Goal: Use online tool/utility: Utilize a website feature to perform a specific function

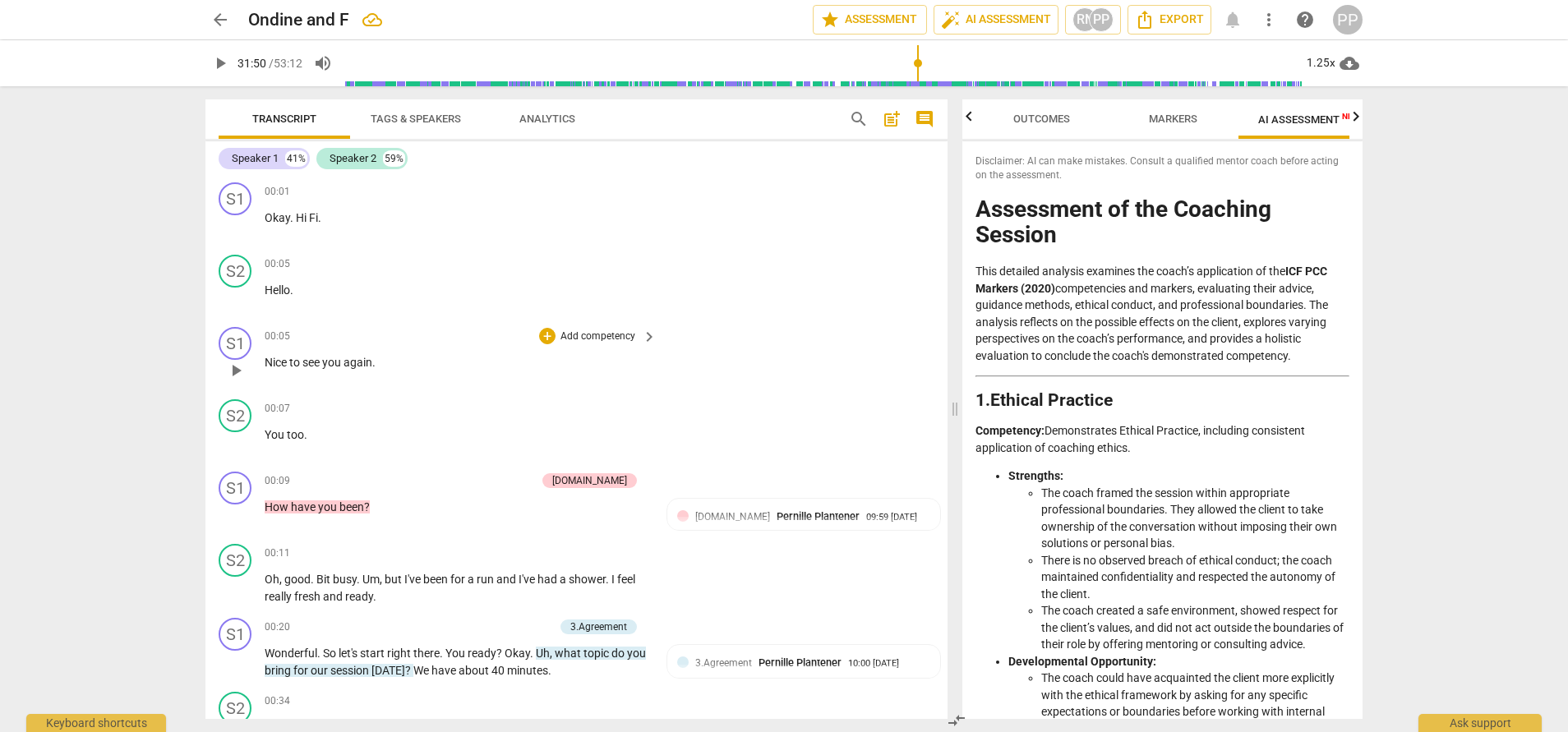
scroll to position [3730, 0]
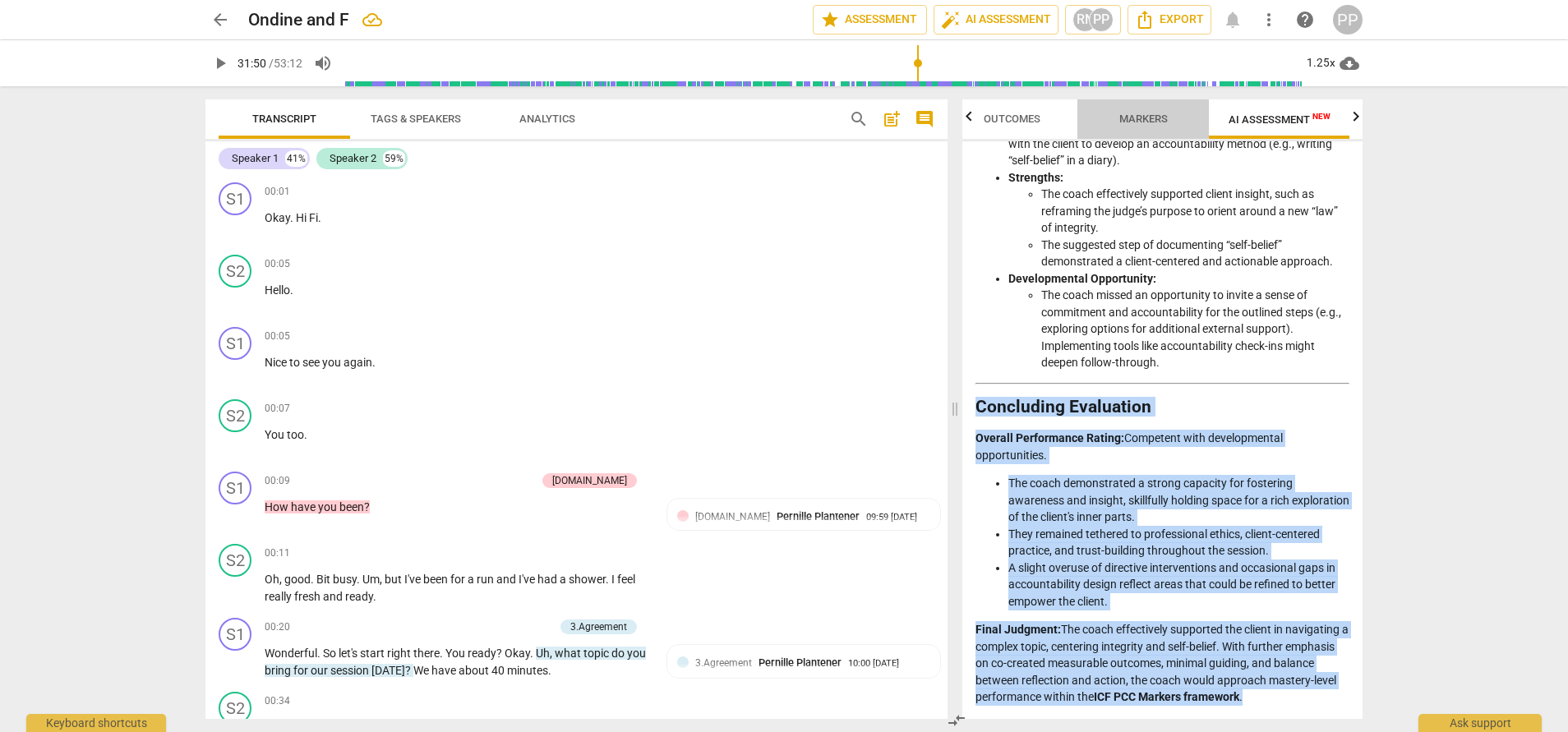
click at [1148, 118] on span "Markers" at bounding box center [1143, 119] width 48 height 12
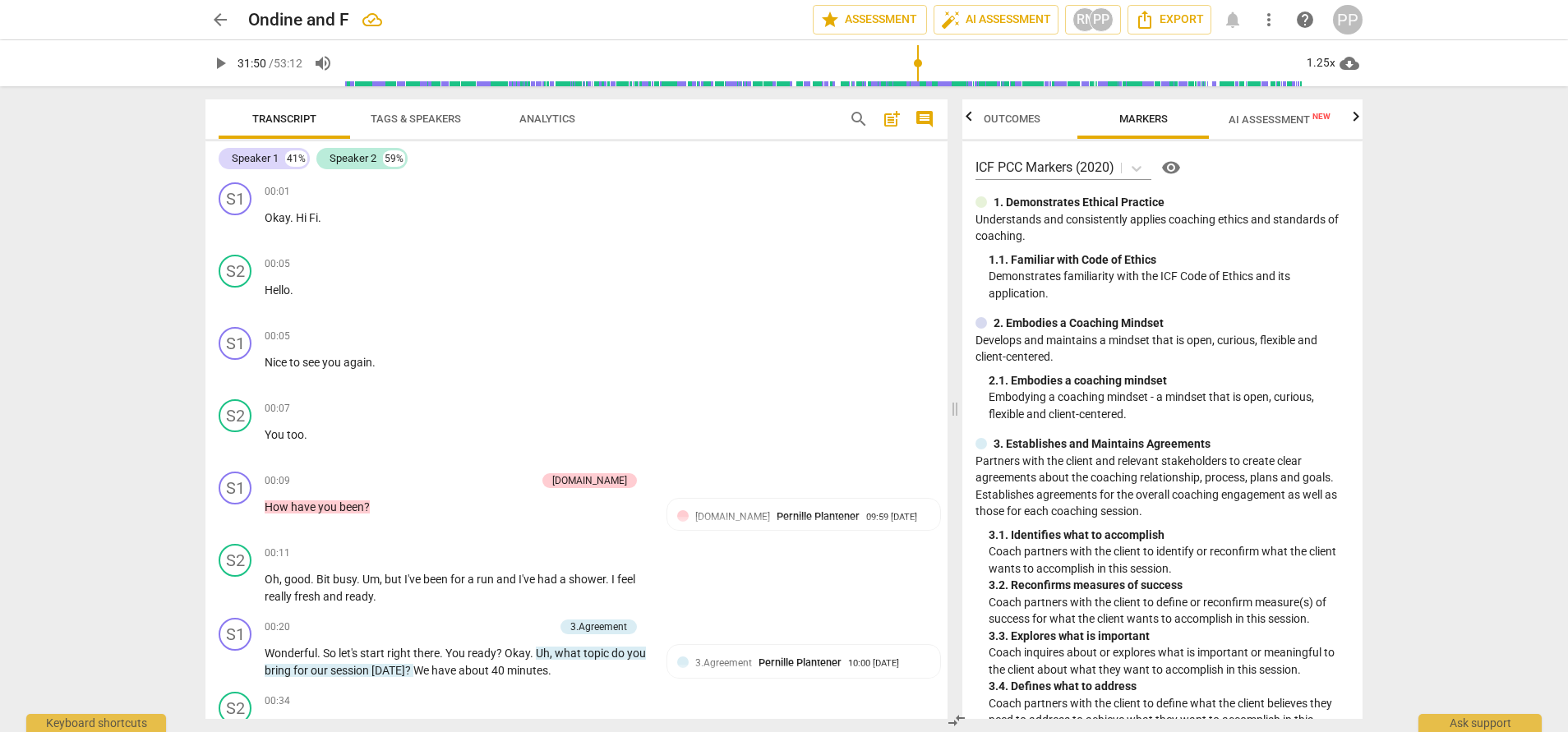
click at [1015, 119] on span "Outcomes" at bounding box center [1012, 119] width 57 height 12
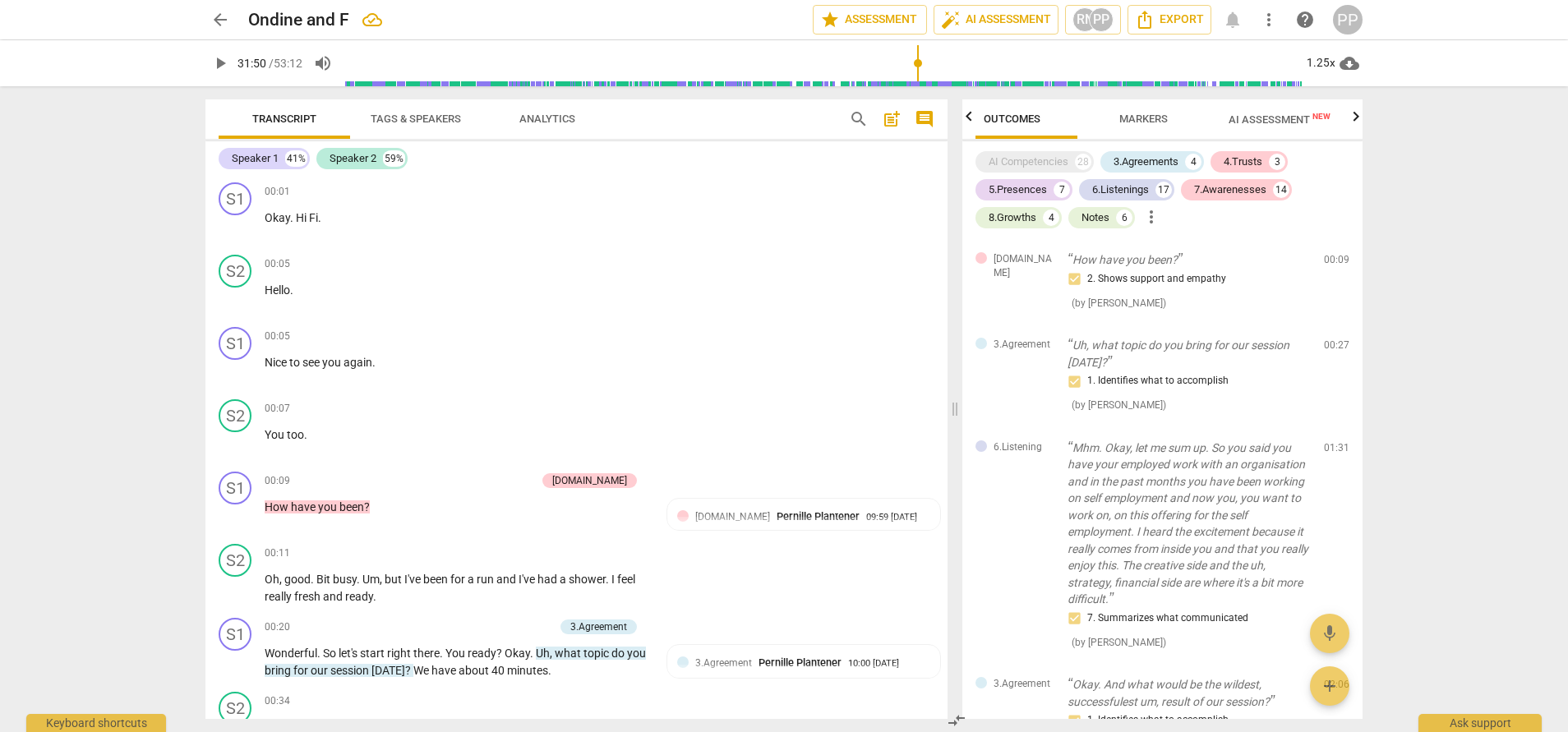
scroll to position [0, 0]
click at [1298, 119] on span "AI Assessment New" at bounding box center [1309, 119] width 102 height 12
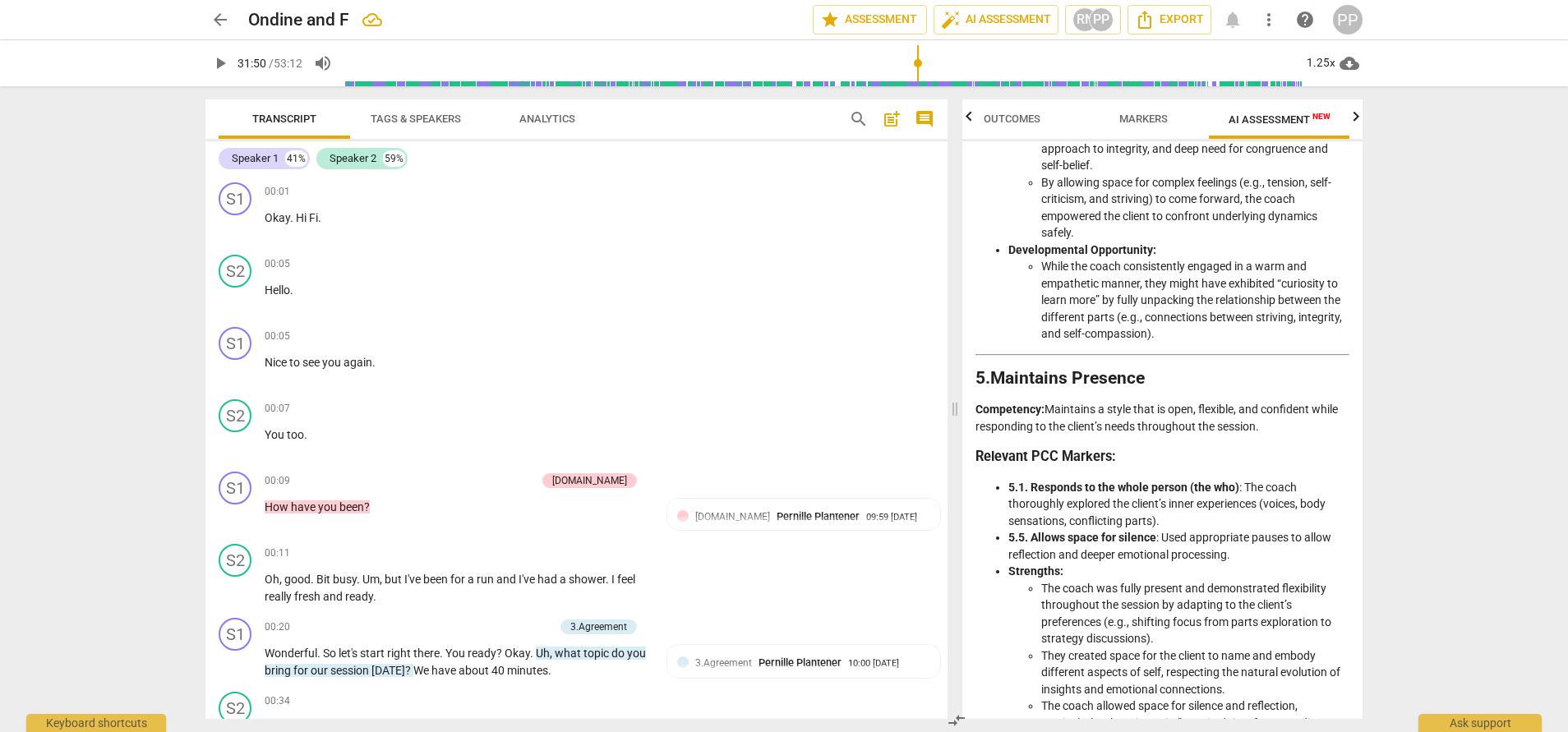
scroll to position [1905, 0]
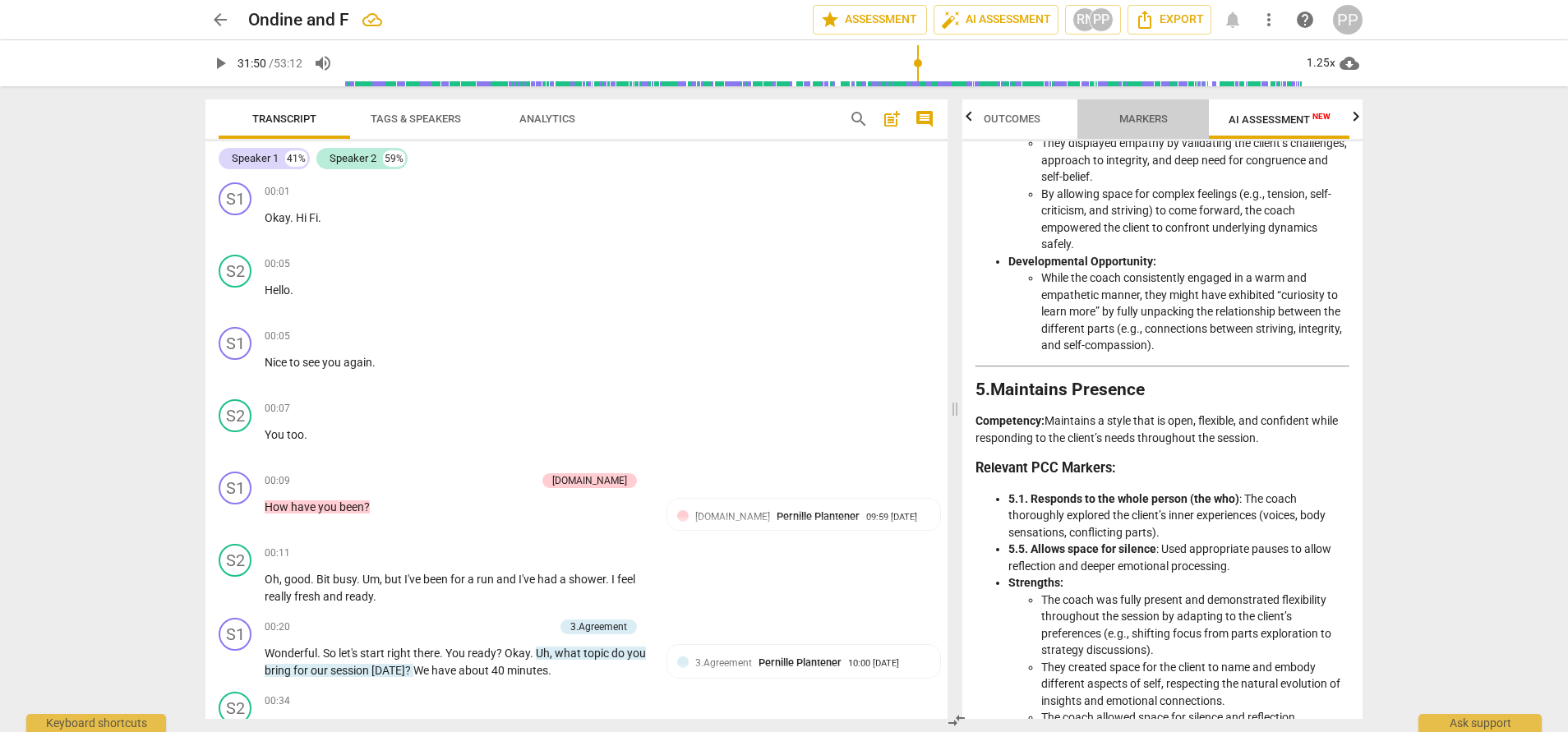
click at [1147, 118] on span "Markers" at bounding box center [1143, 119] width 48 height 12
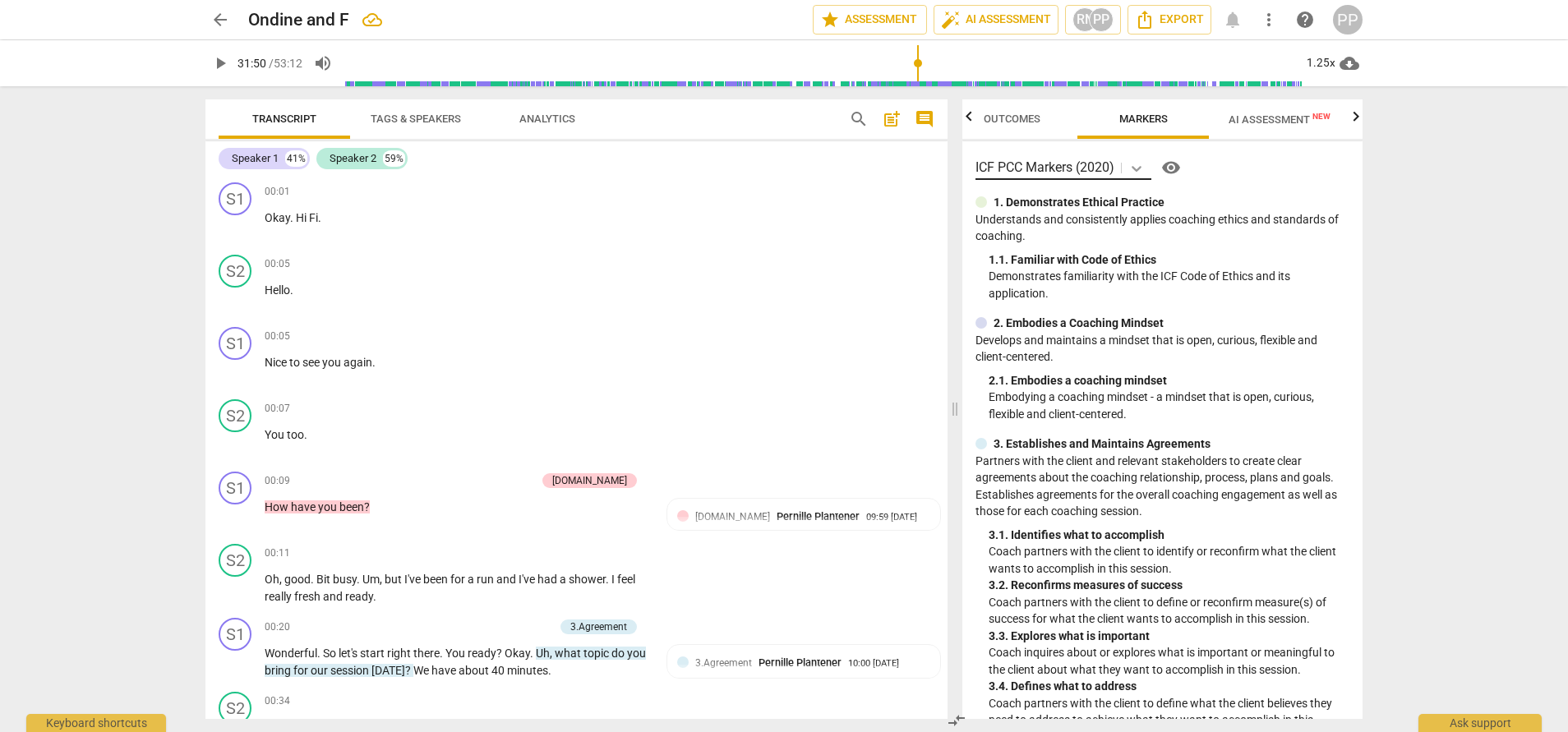
click at [1138, 166] on icon at bounding box center [1136, 168] width 16 height 16
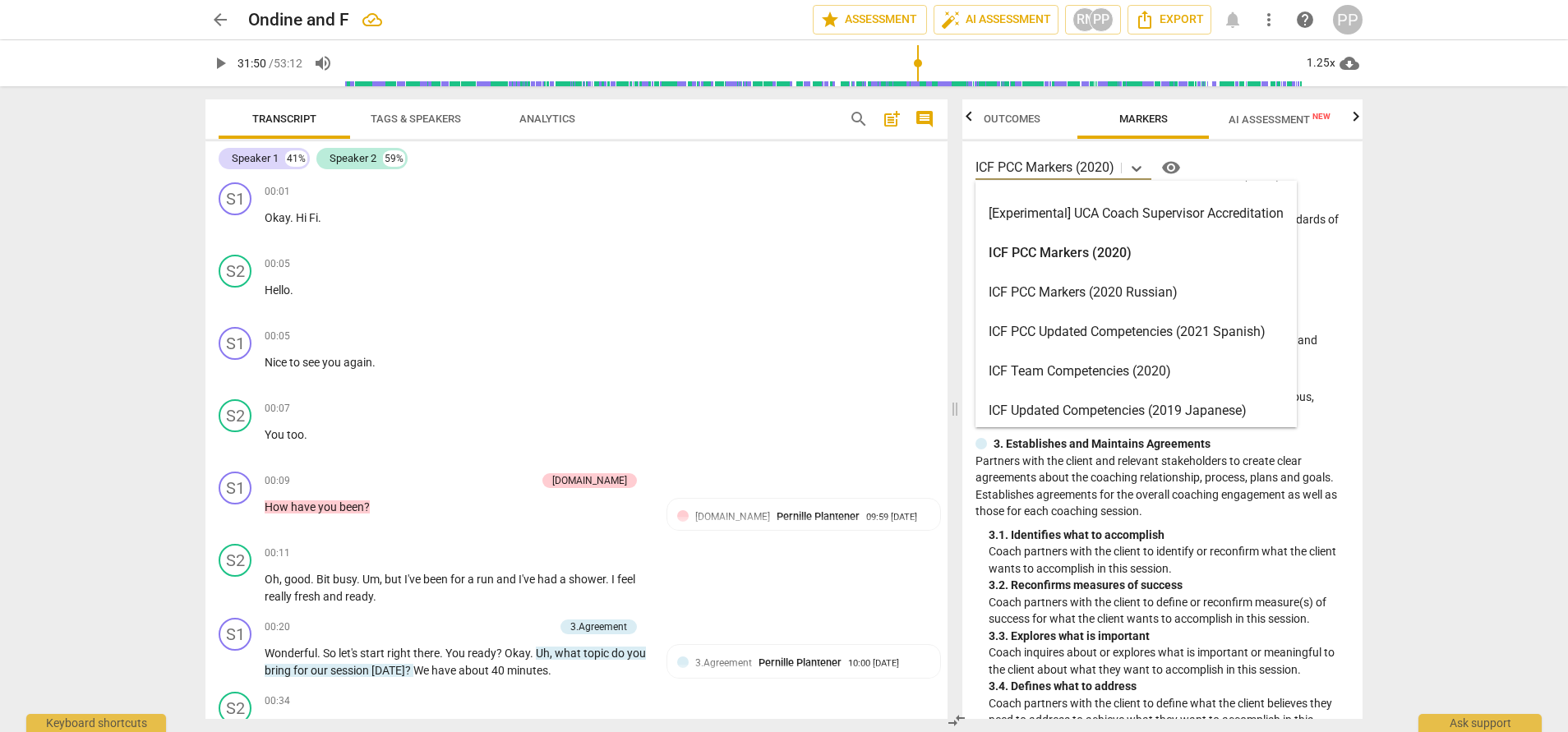
scroll to position [0, 0]
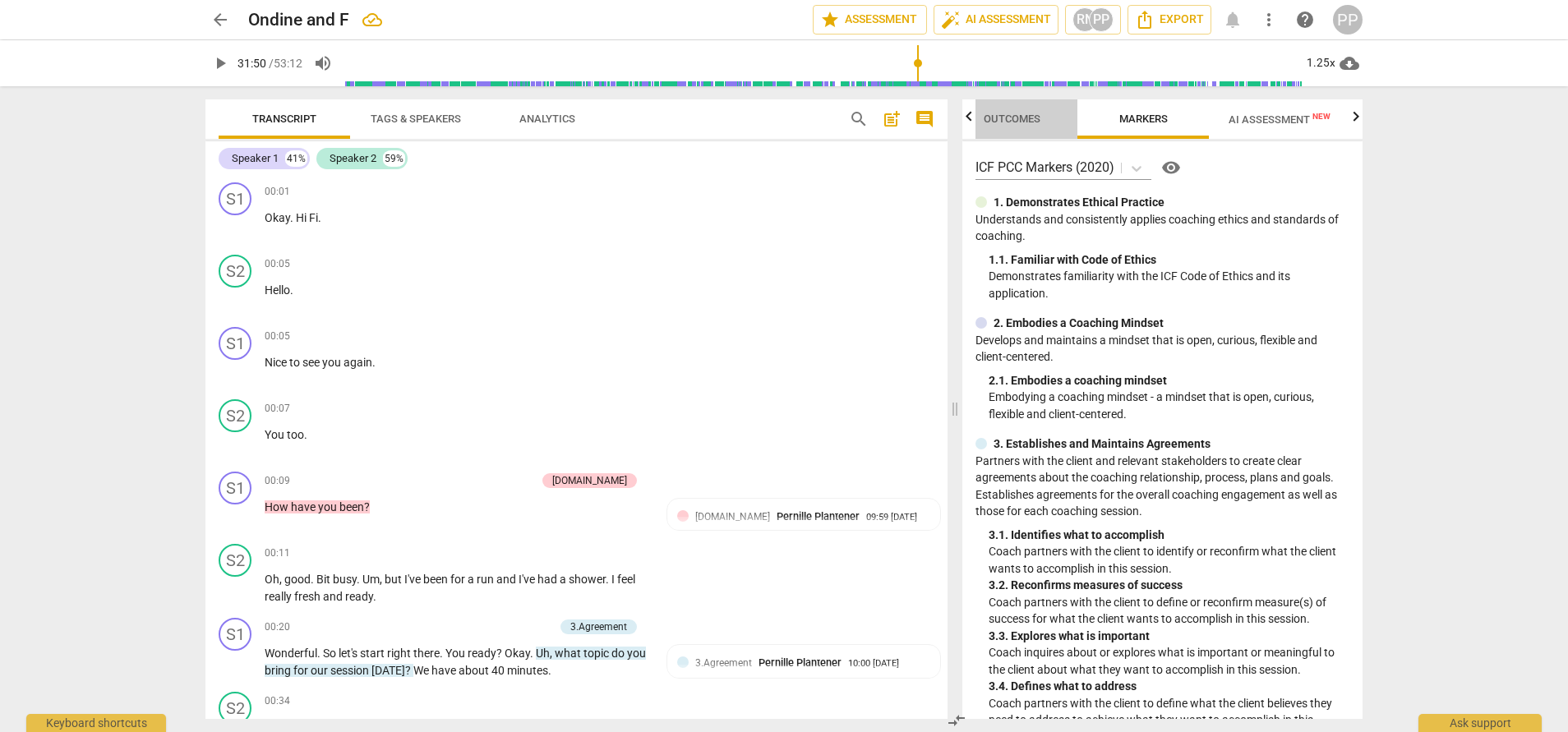
click at [1010, 108] on span "Outcomes" at bounding box center [1012, 119] width 96 height 22
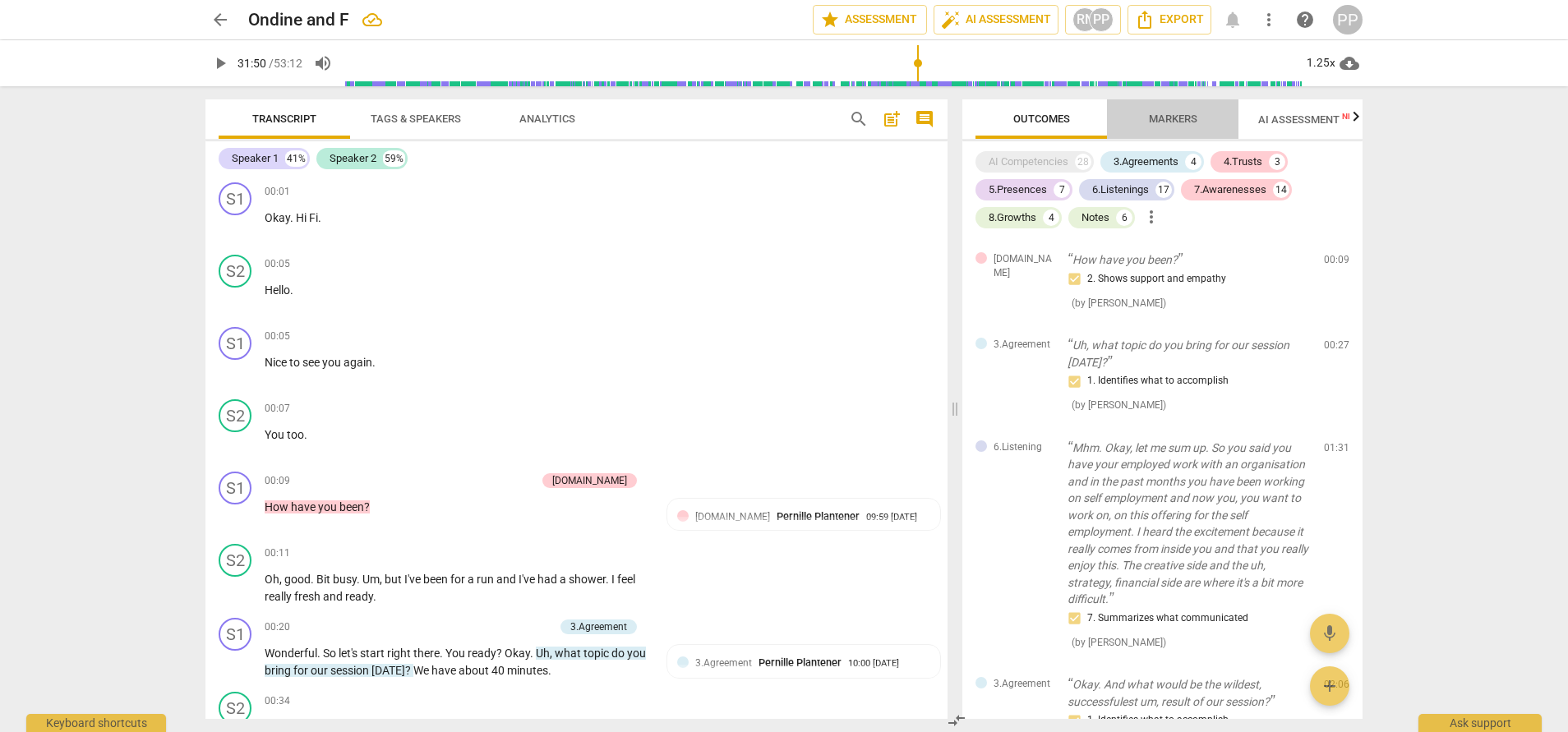
click at [1181, 117] on span "Markers" at bounding box center [1173, 119] width 48 height 12
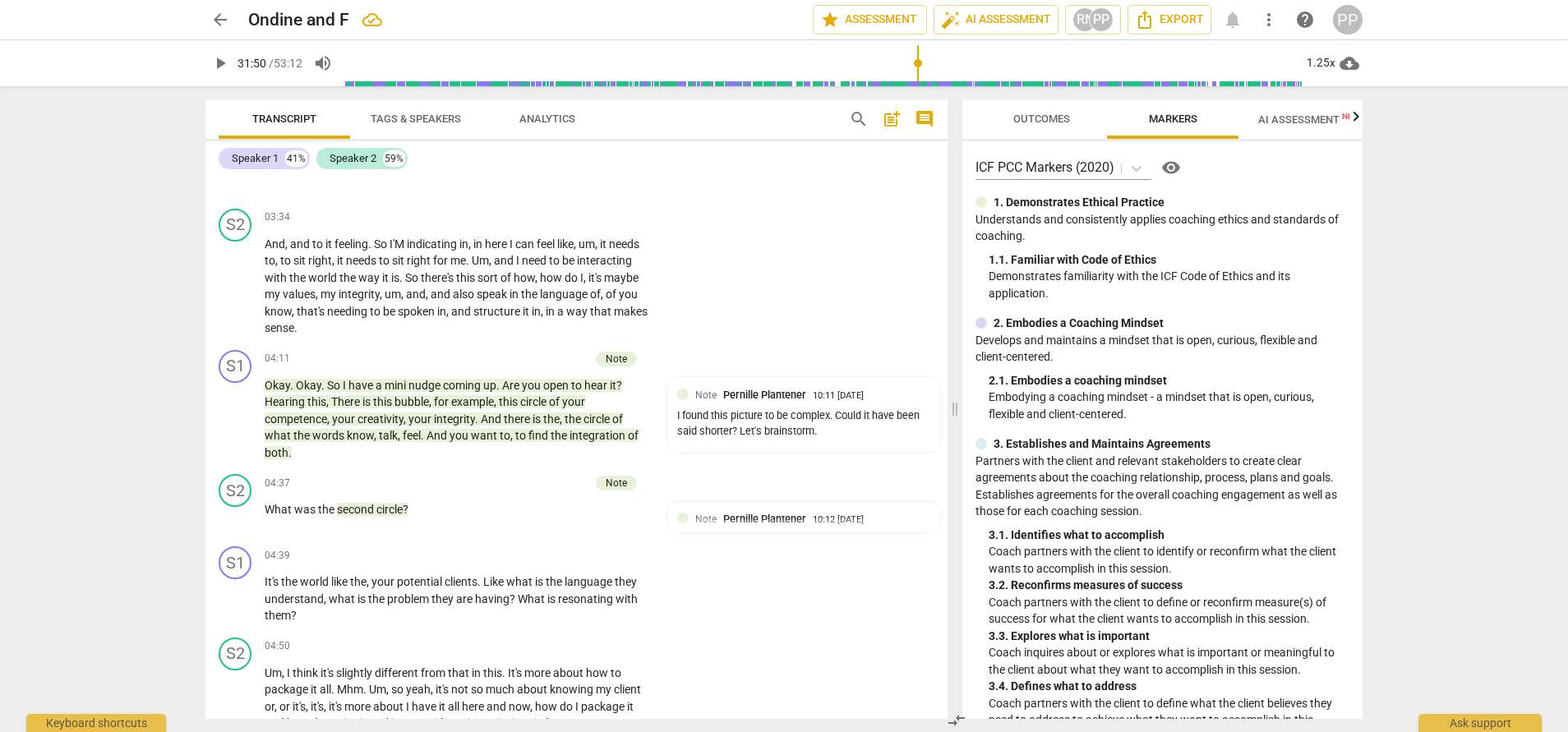
scroll to position [1423, 0]
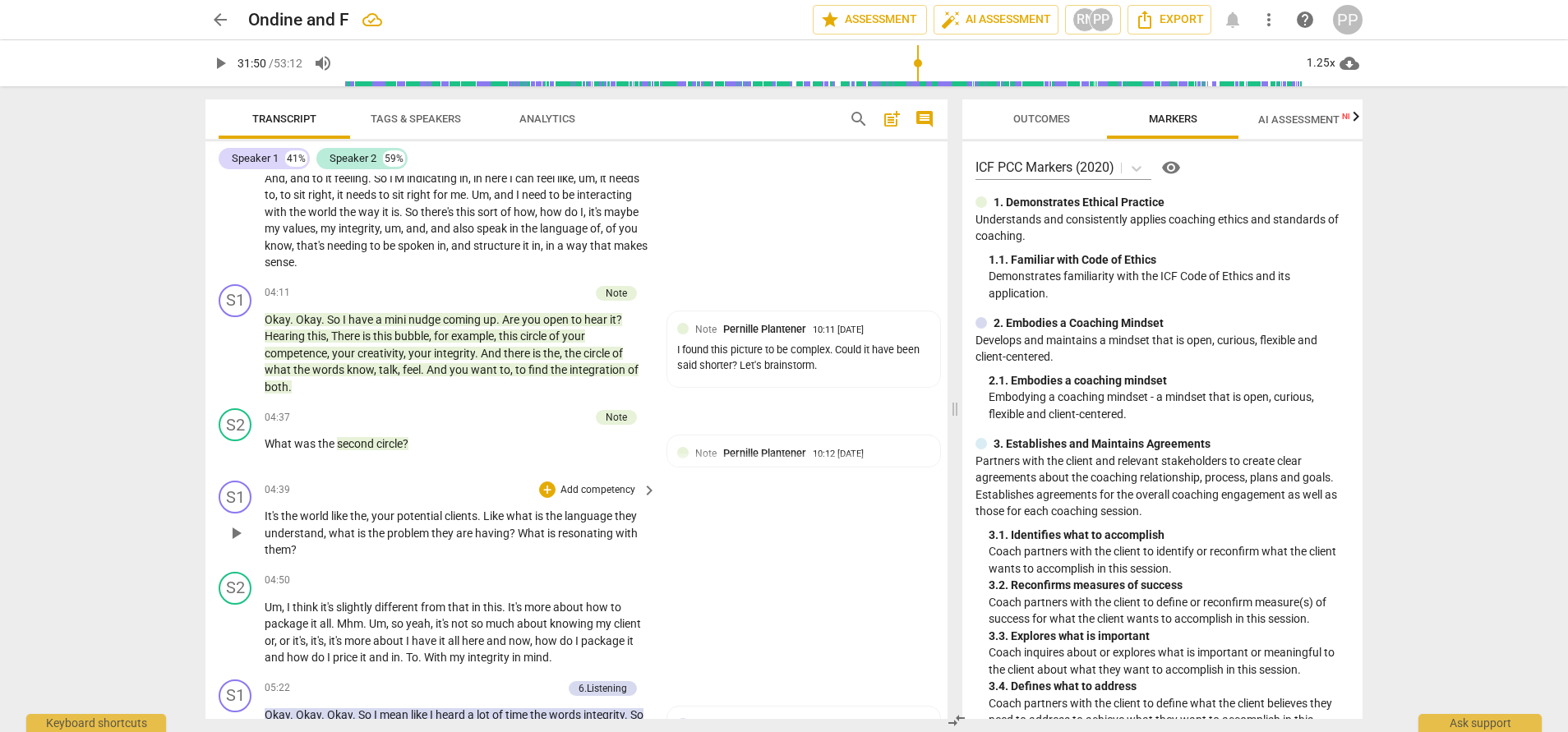
click at [565, 540] on span "resonating" at bounding box center [587, 533] width 58 height 13
click at [616, 540] on span "with" at bounding box center [627, 533] width 22 height 13
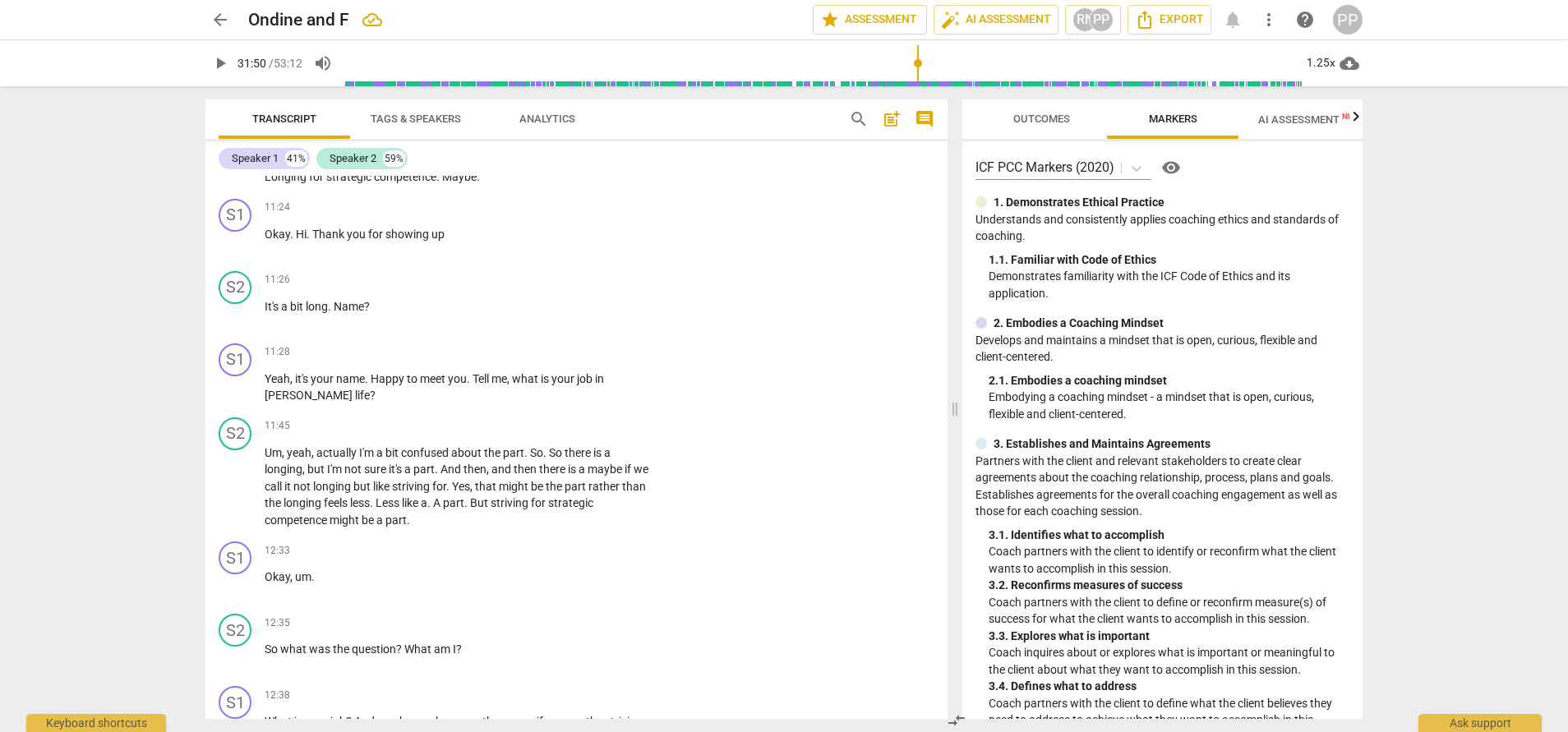
scroll to position [4566, 0]
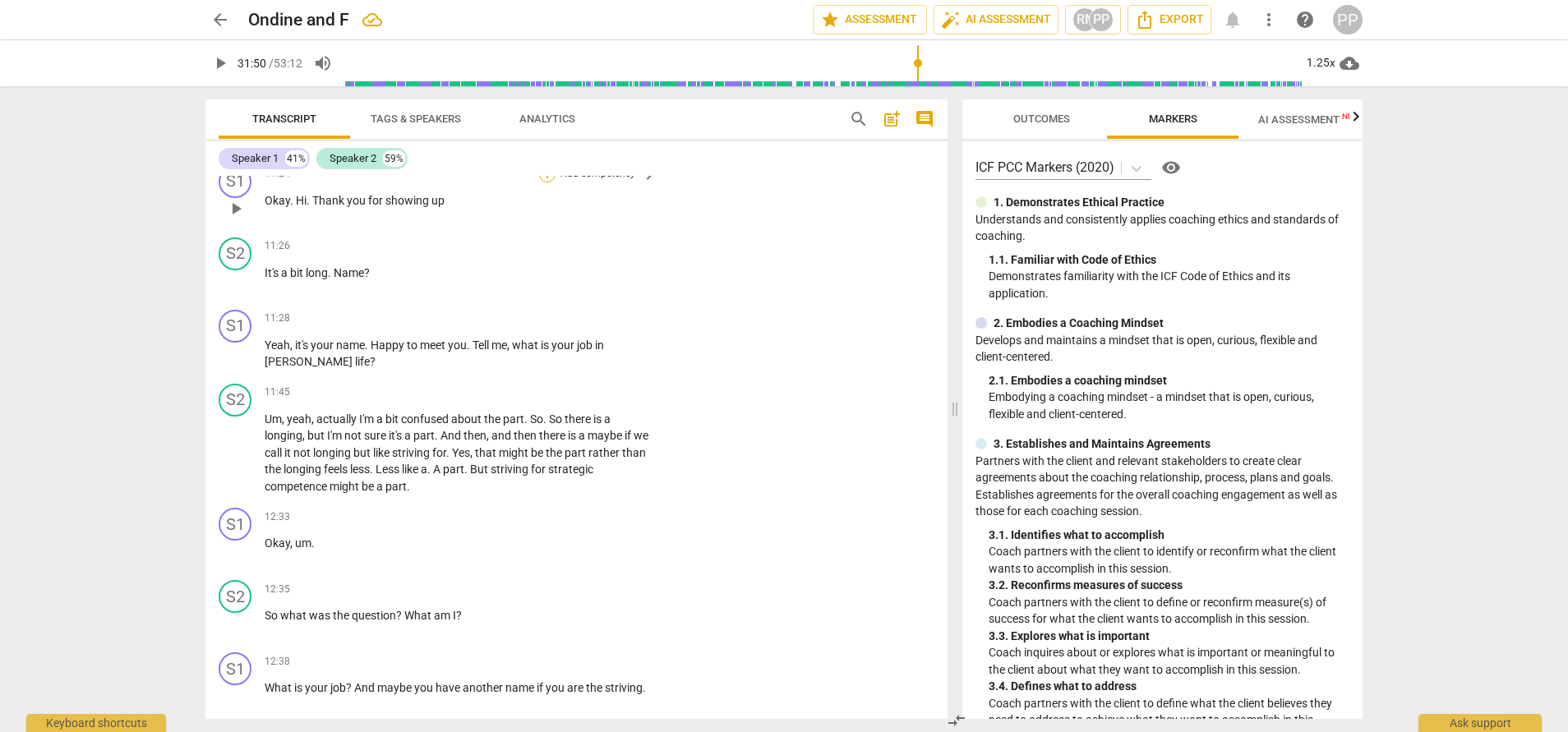
click at [547, 182] on div "+" at bounding box center [547, 174] width 16 height 16
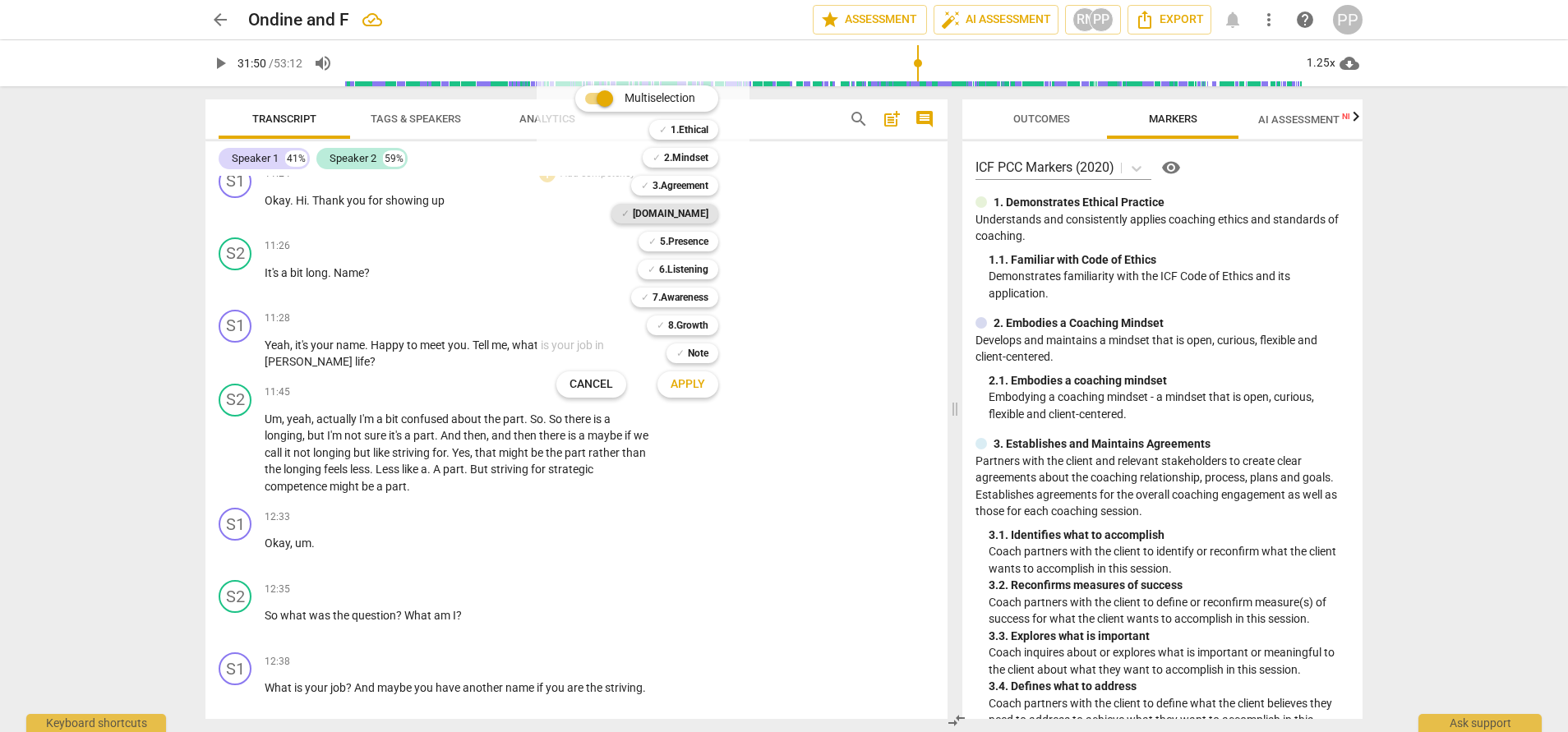
click at [697, 216] on b "[DOMAIN_NAME]" at bounding box center [671, 214] width 76 height 20
click at [690, 379] on span "Apply" at bounding box center [688, 384] width 35 height 16
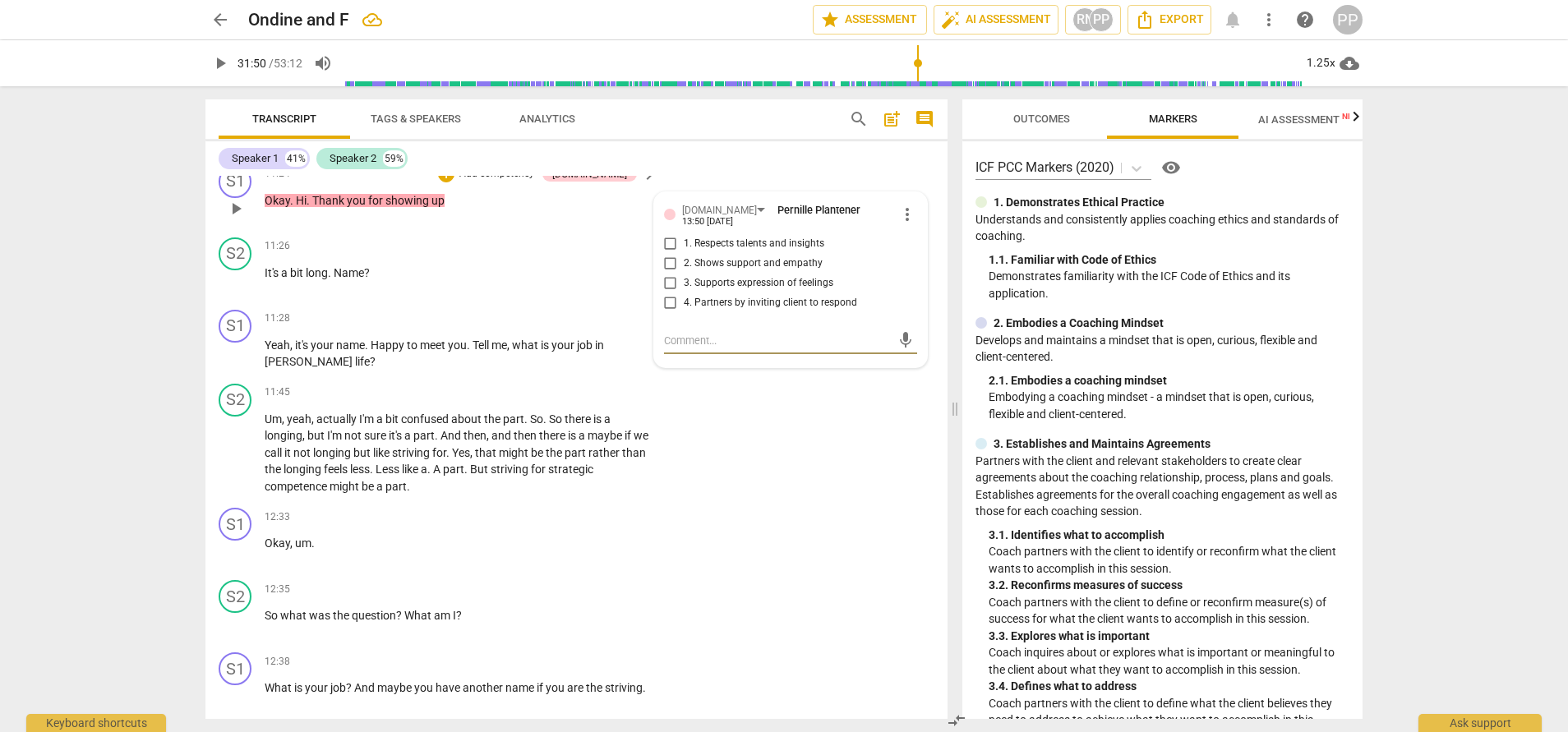
click at [667, 254] on input "1. Respects talents and insights" at bounding box center [671, 244] width 26 height 20
checkbox input "true"
click at [667, 274] on input "2. Shows support and empathy" at bounding box center [671, 264] width 26 height 20
checkbox input "true"
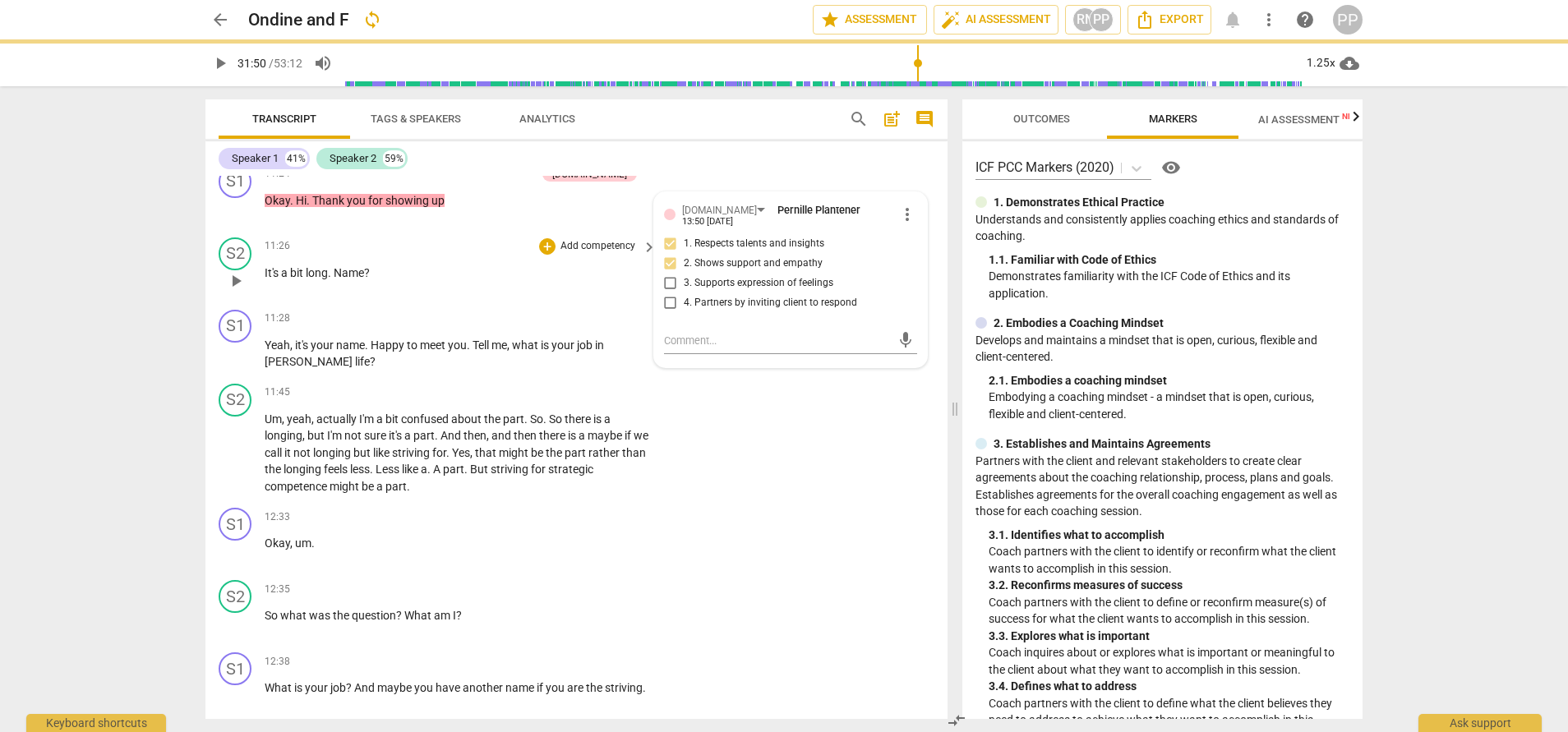
click at [483, 297] on div "11:26 + Add competency keyboard_arrow_right It's a bit long . Name ?" at bounding box center [462, 267] width 394 height 59
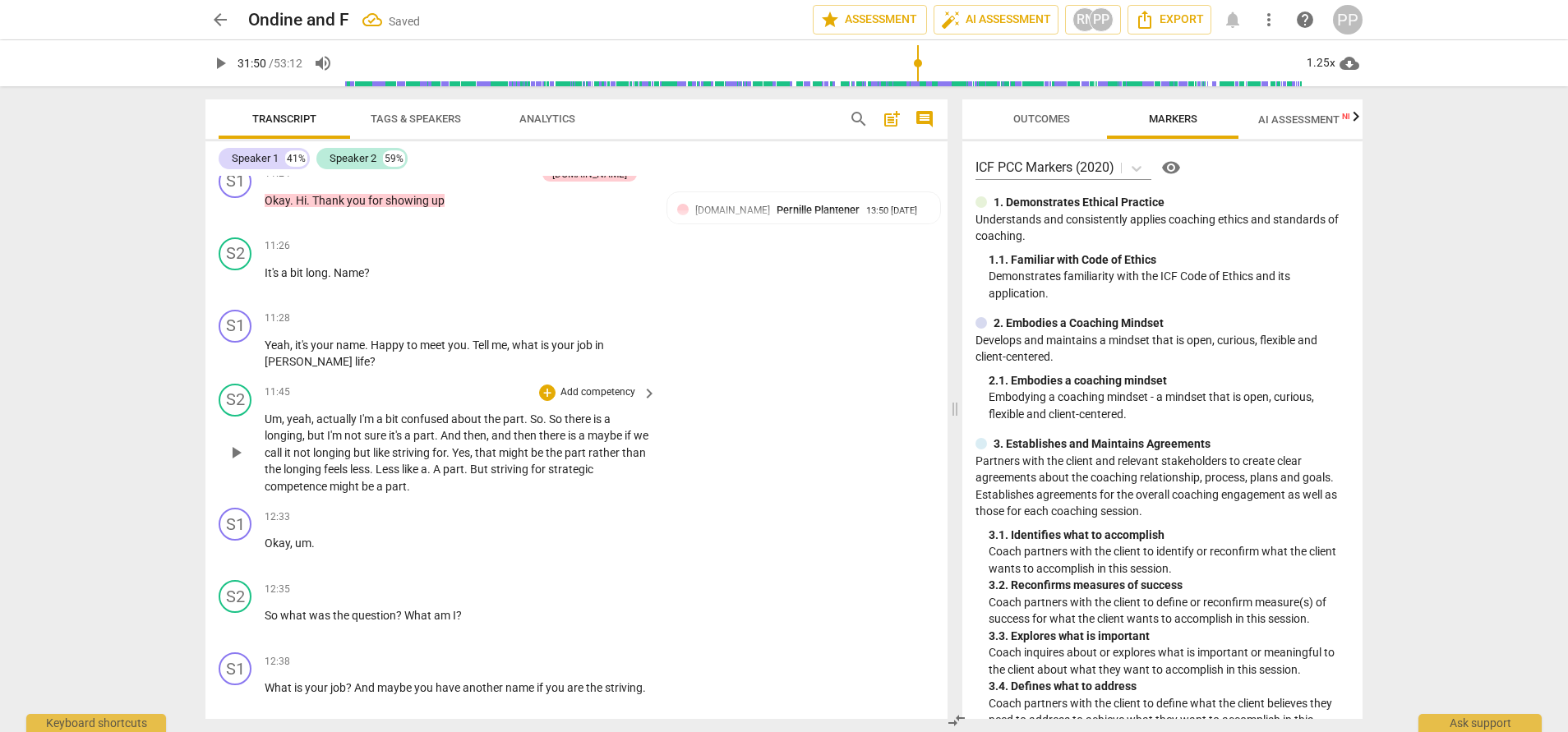
click at [796, 502] on div "S2 play_arrow pause 11:45 + Add competency keyboard_arrow_right Um , yeah , act…" at bounding box center [576, 439] width 742 height 125
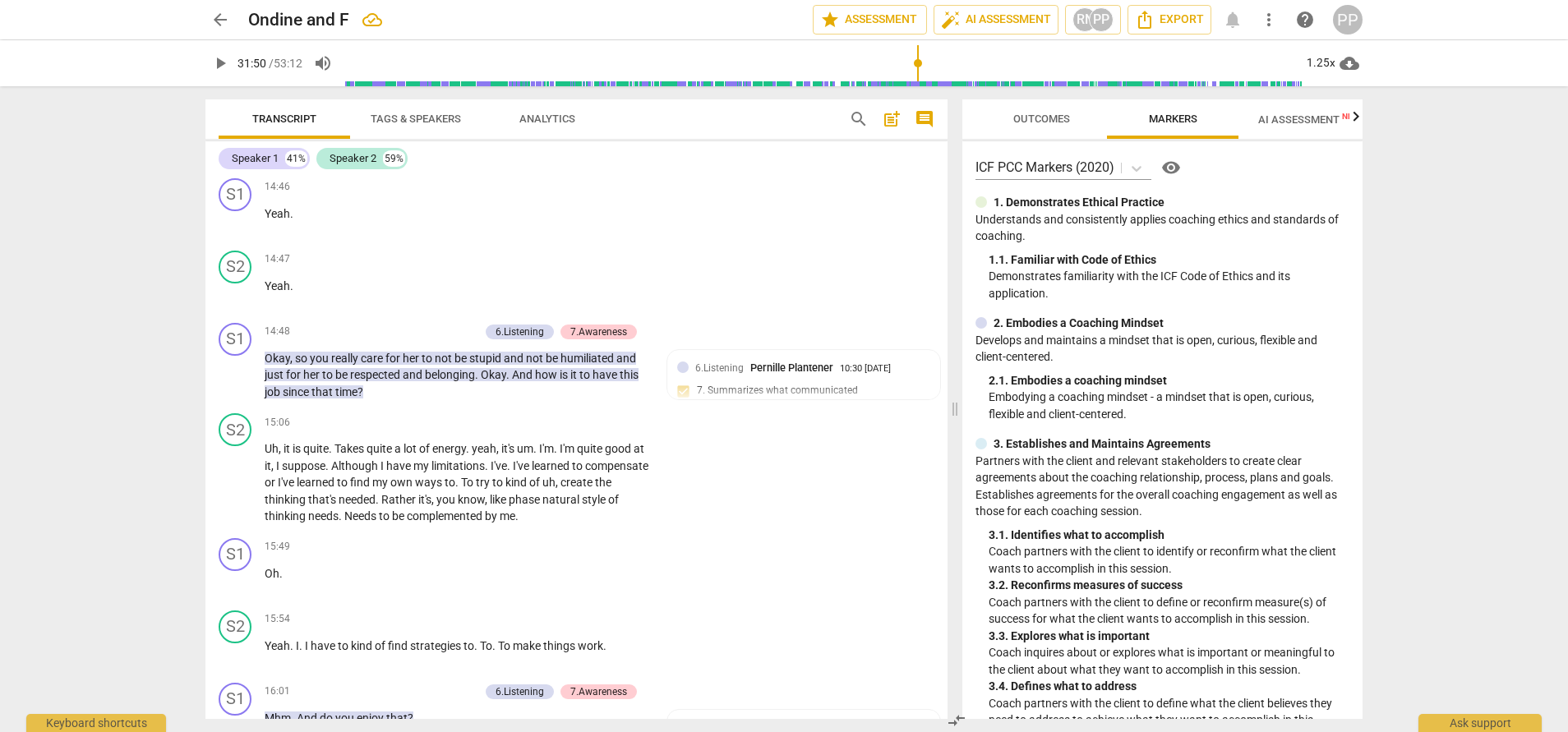
scroll to position [6419, 0]
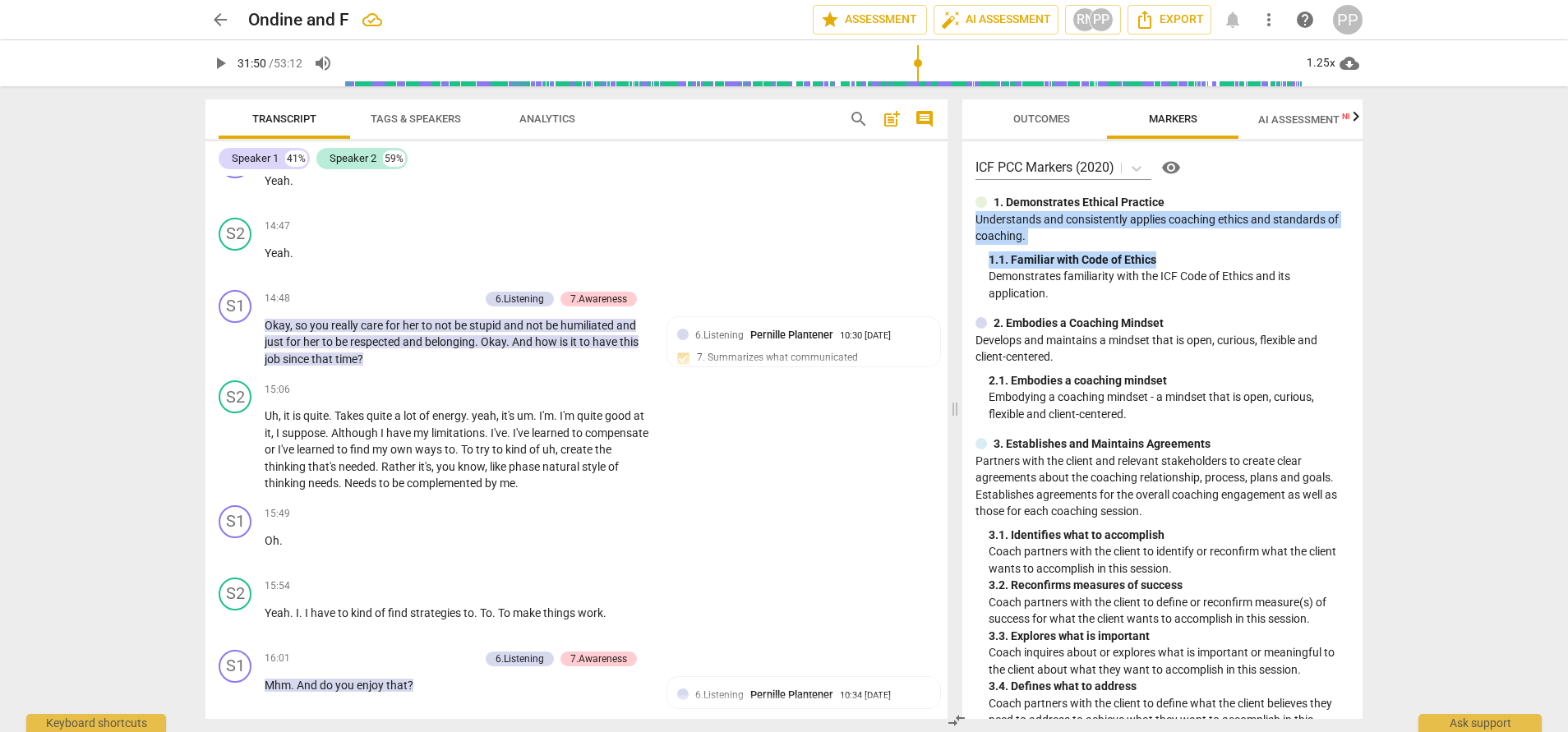
drag, startPoint x: 1357, startPoint y: 184, endPoint x: 1362, endPoint y: 257, distance: 73.3
click at [1362, 257] on div "ICF PCC Markers (2020) visibility 1. Demonstrates Ethical Practice Understands …" at bounding box center [1162, 430] width 400 height 578
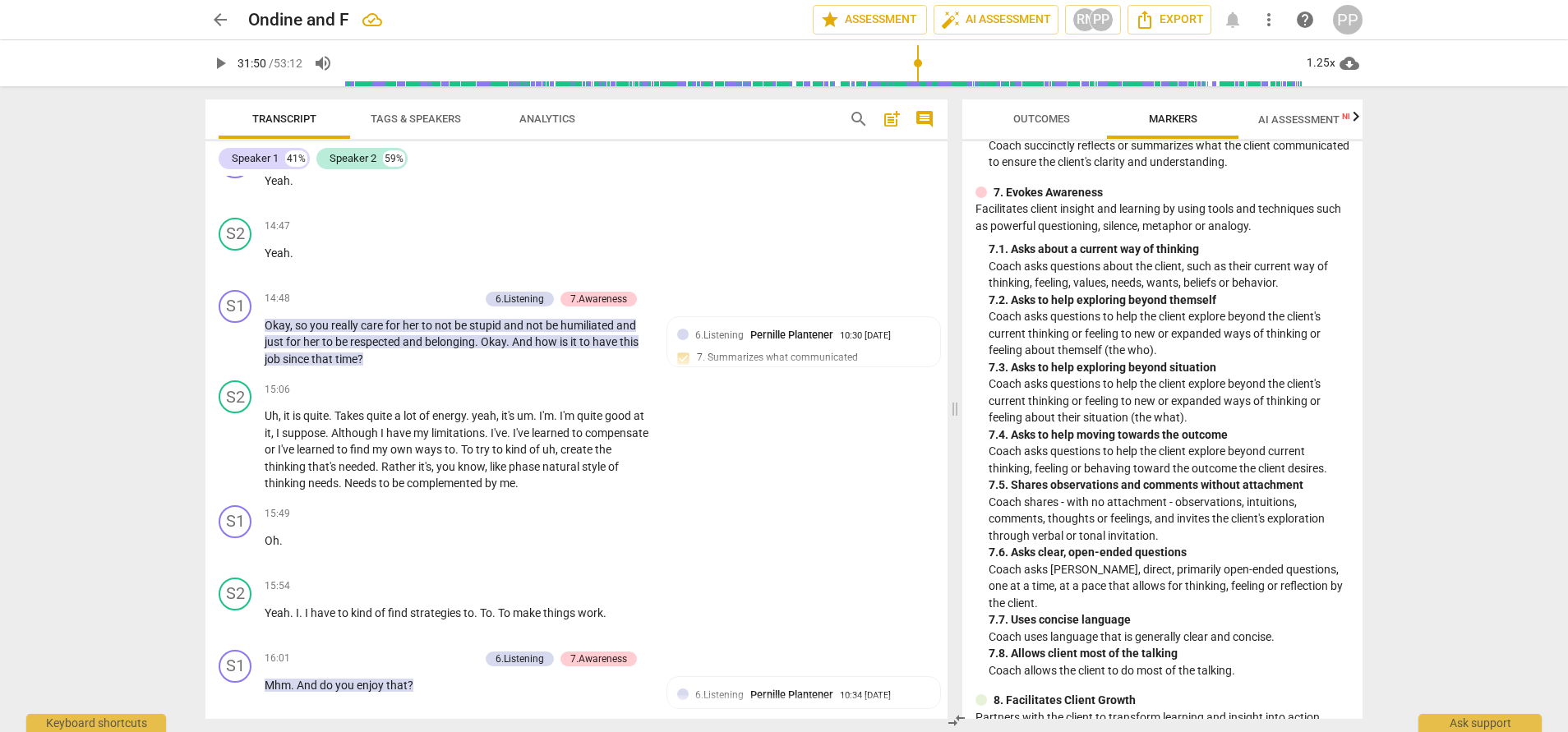
scroll to position [1523, 0]
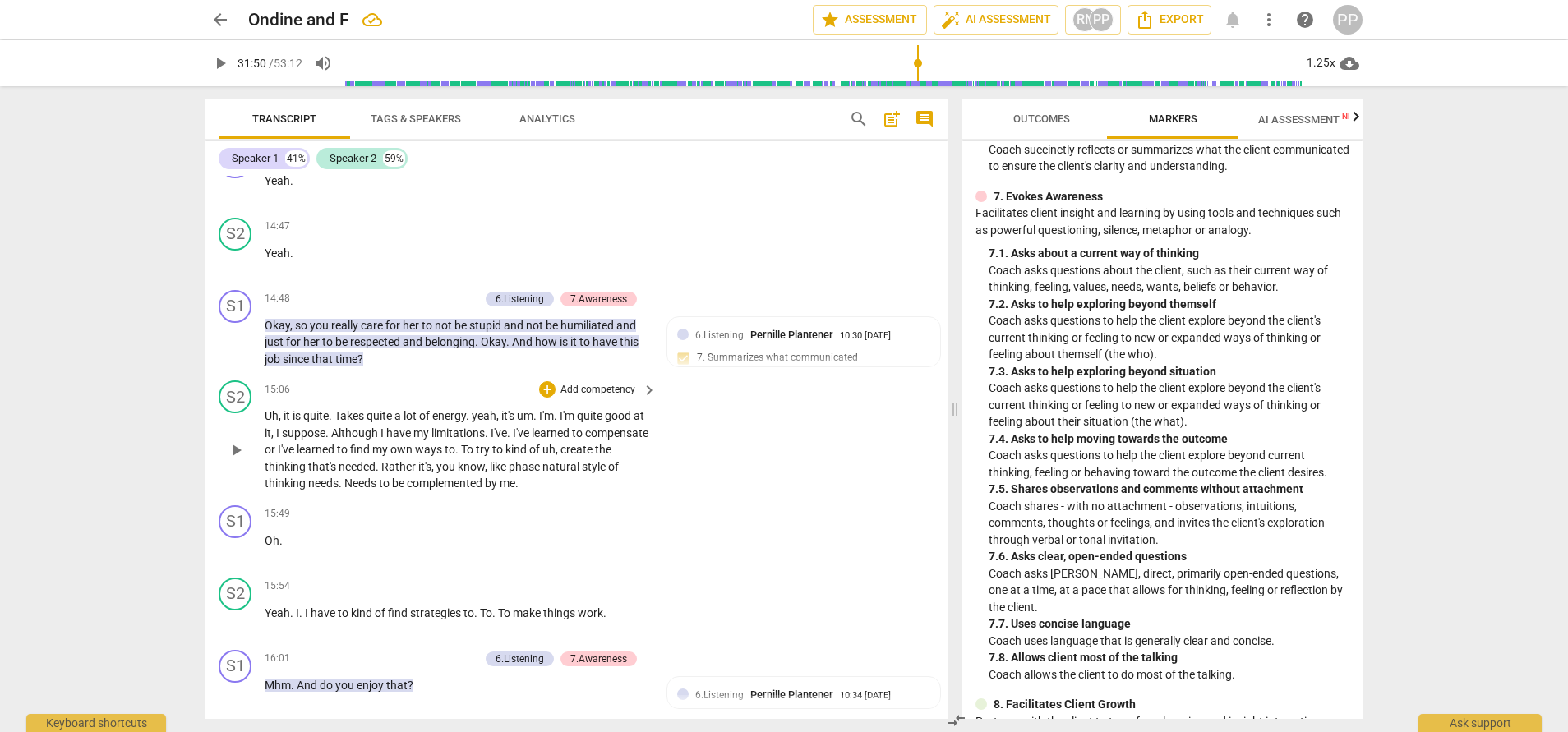
click at [455, 456] on span "to" at bounding box center [450, 449] width 11 height 13
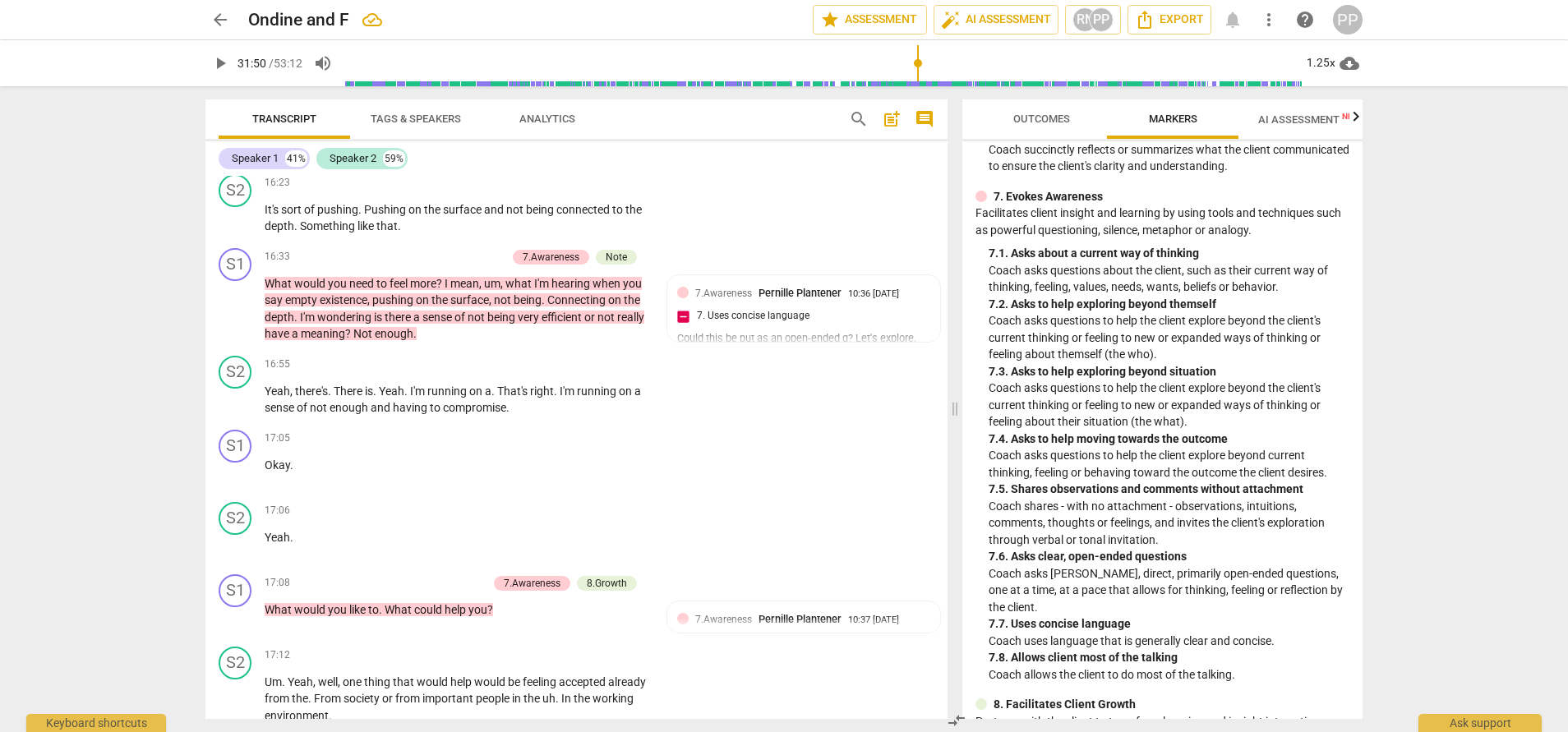
scroll to position [7147, 0]
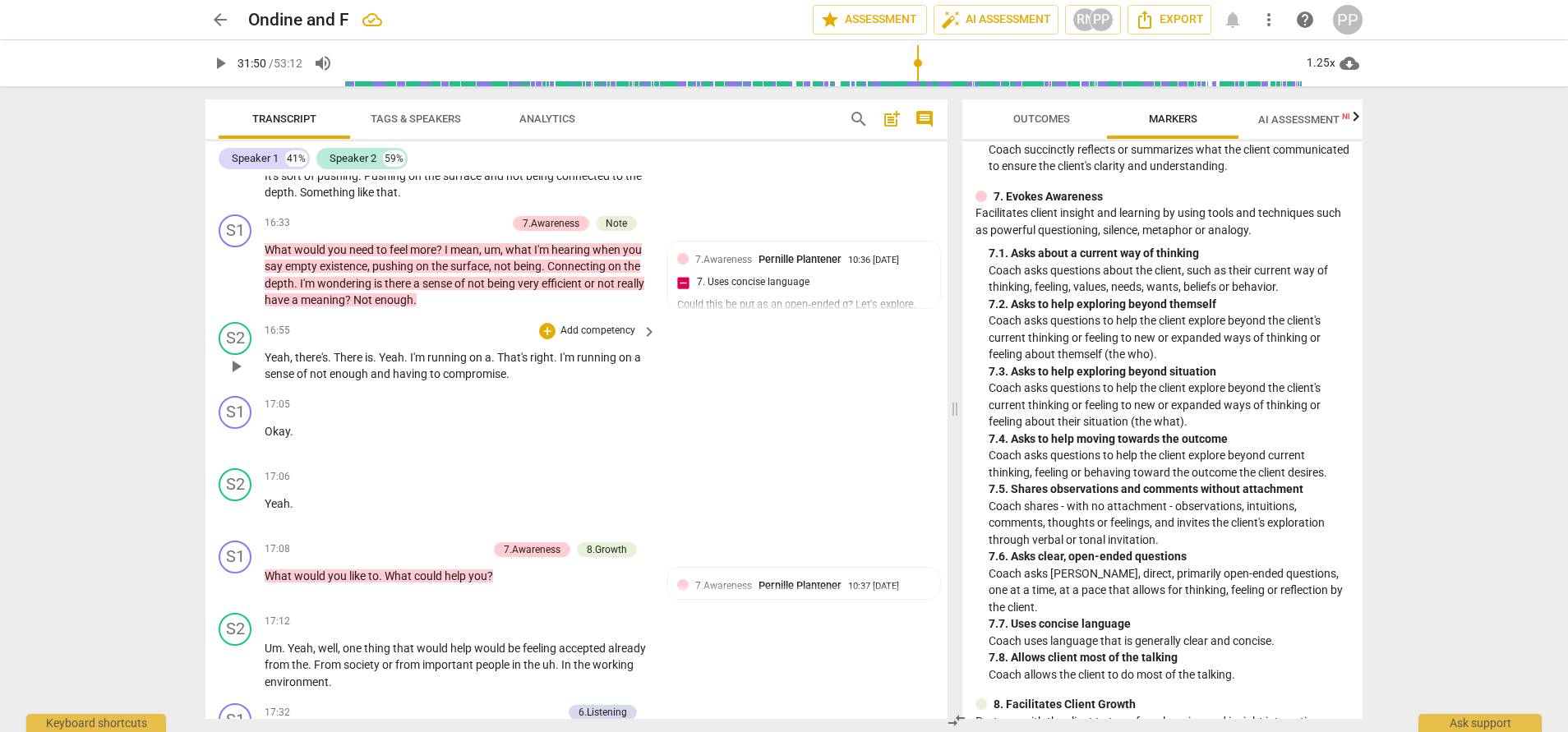
click at [554, 383] on p "Yeah , there's . There is . Yeah . I'm running on a . That's right . I'm runnin…" at bounding box center [457, 366] width 384 height 34
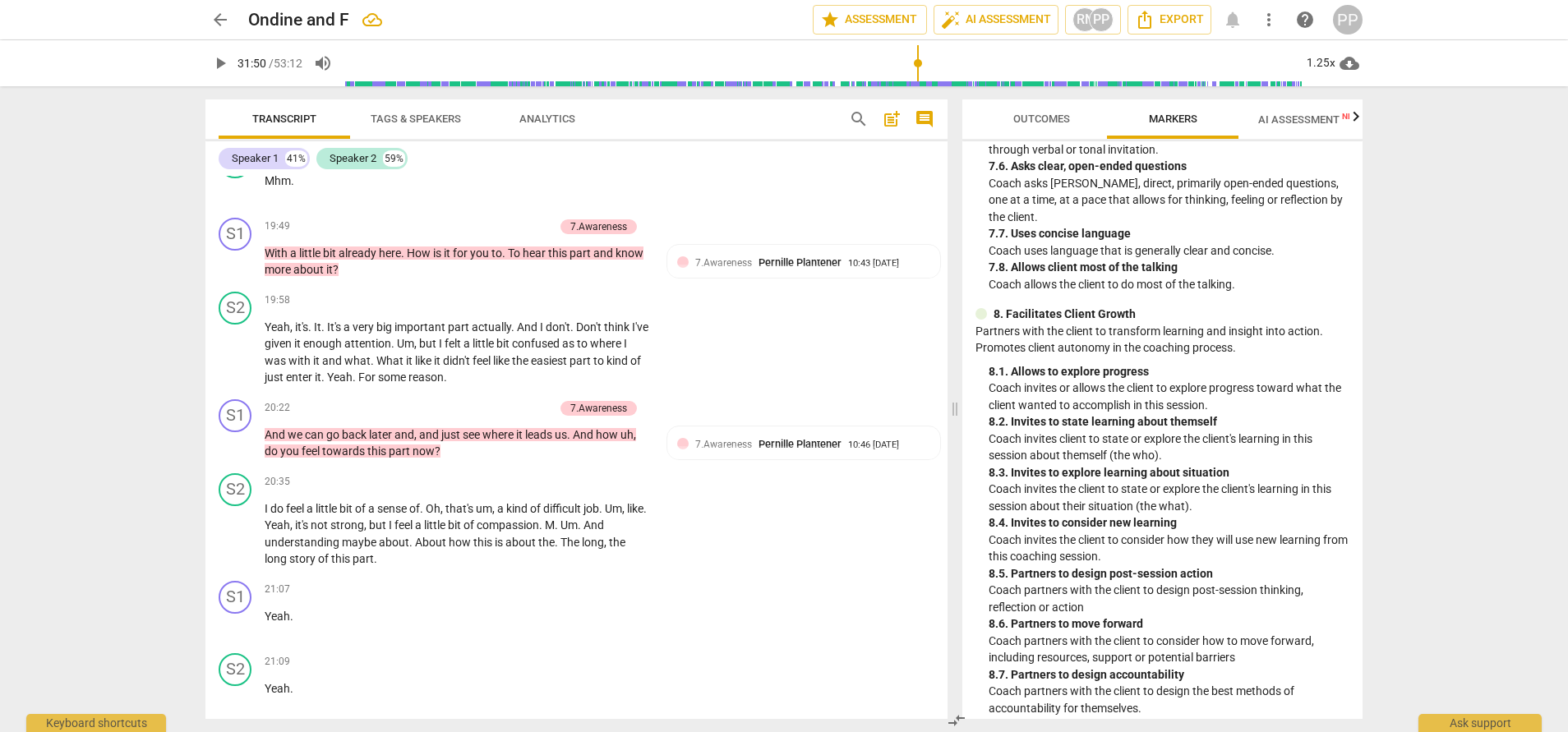
scroll to position [1924, 0]
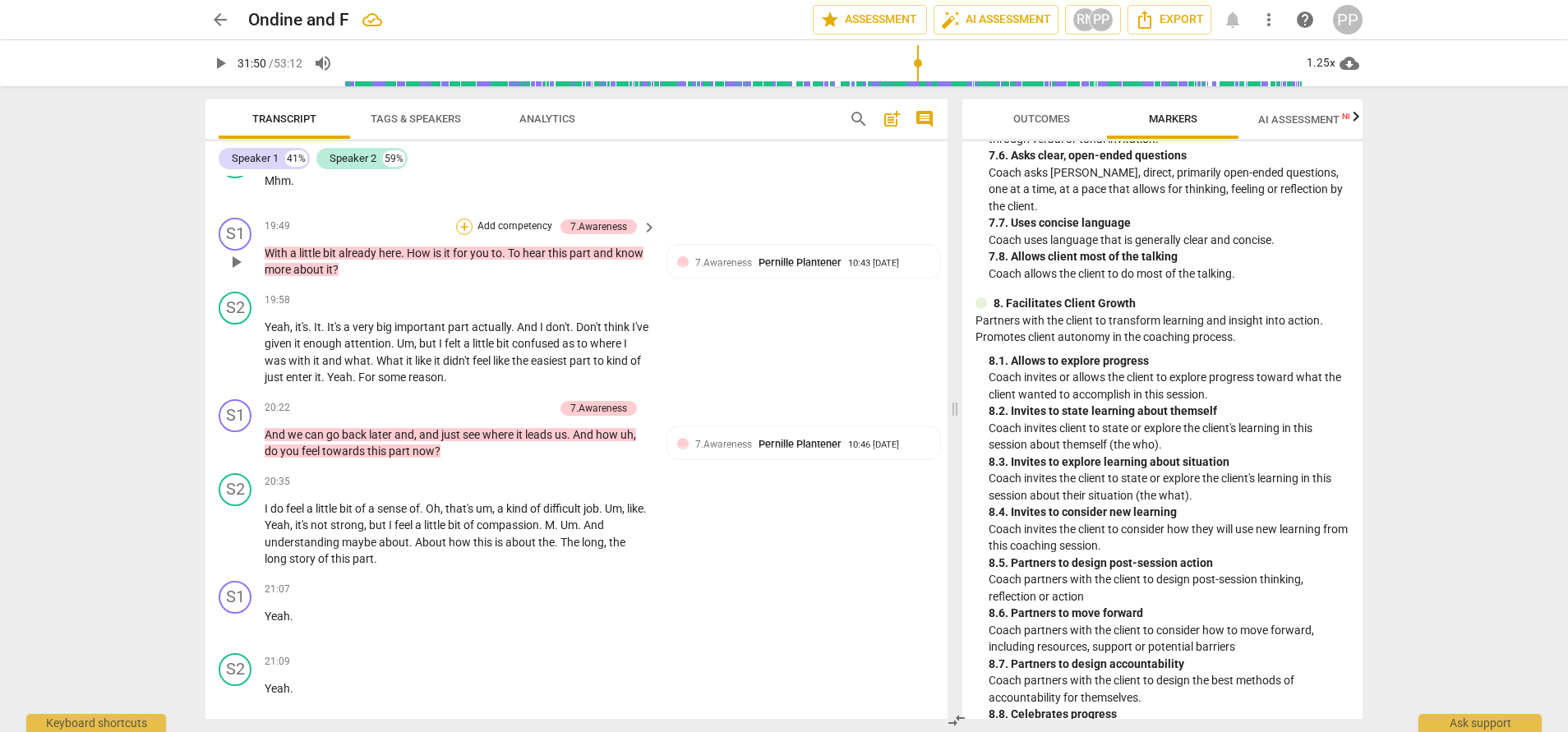
click at [462, 235] on div "+" at bounding box center [464, 227] width 16 height 16
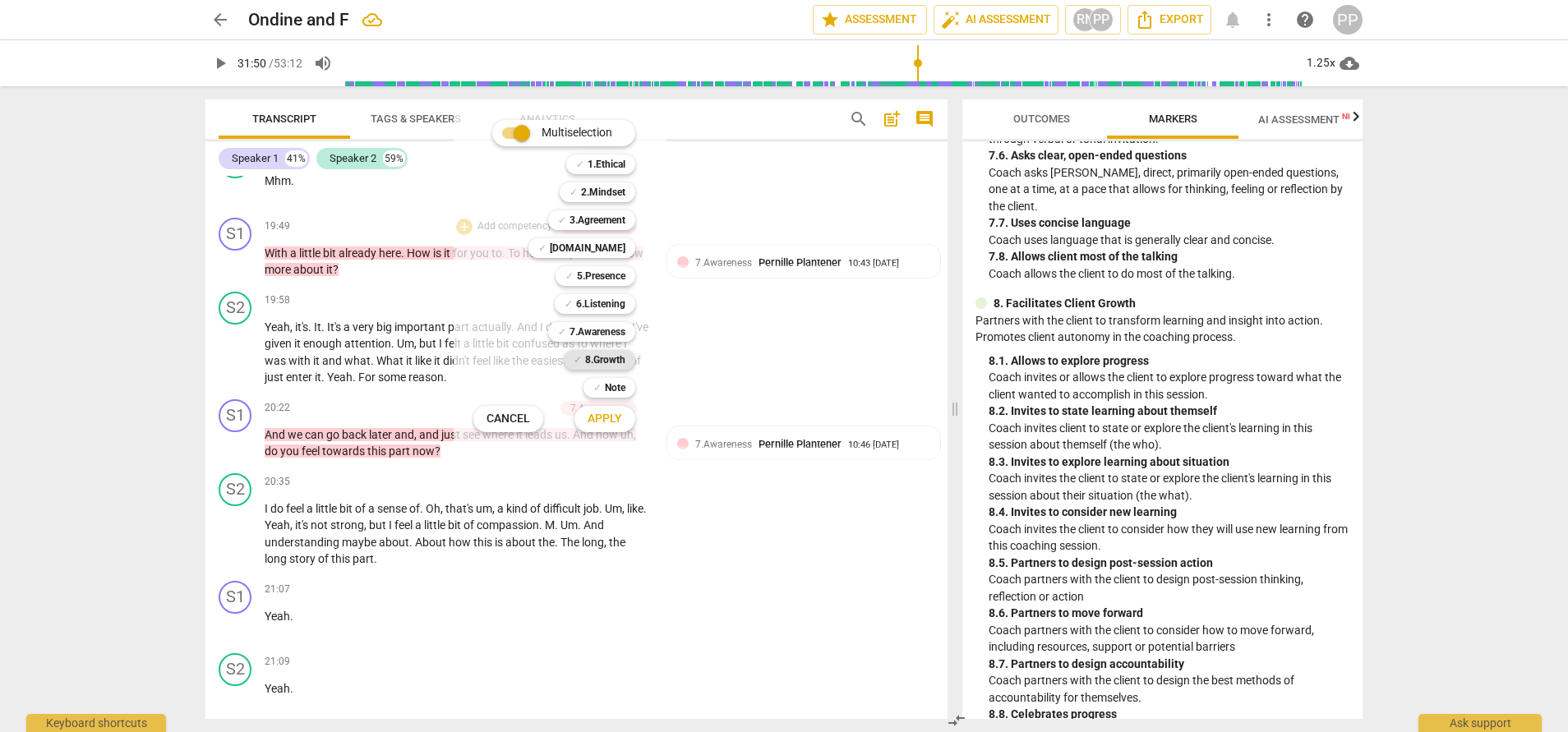
click at [593, 355] on b "8.Growth" at bounding box center [605, 360] width 40 height 20
click at [607, 414] on span "Apply" at bounding box center [605, 419] width 35 height 16
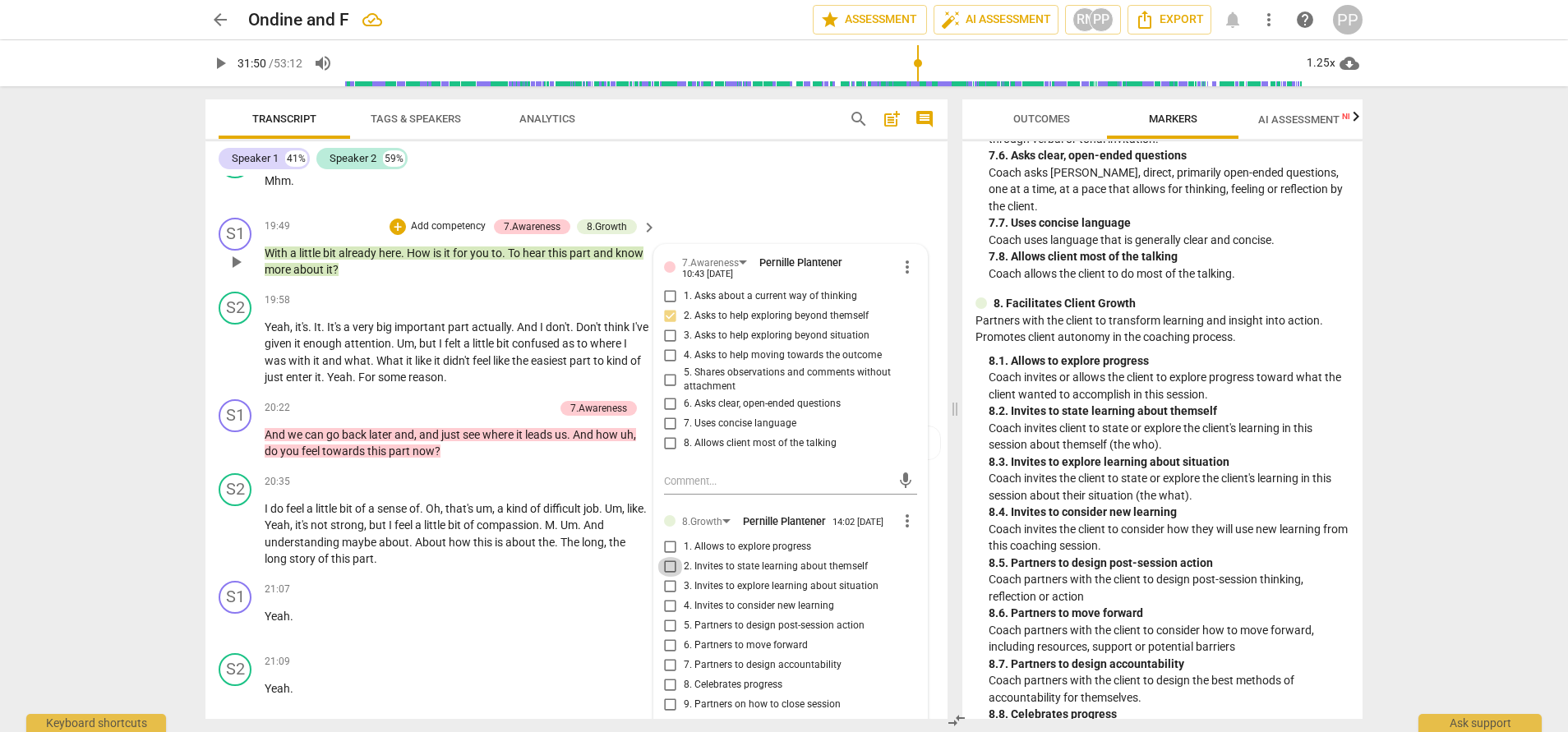
click at [669, 577] on input "2. Invites to state learning about themself" at bounding box center [671, 567] width 26 height 20
checkbox input "true"
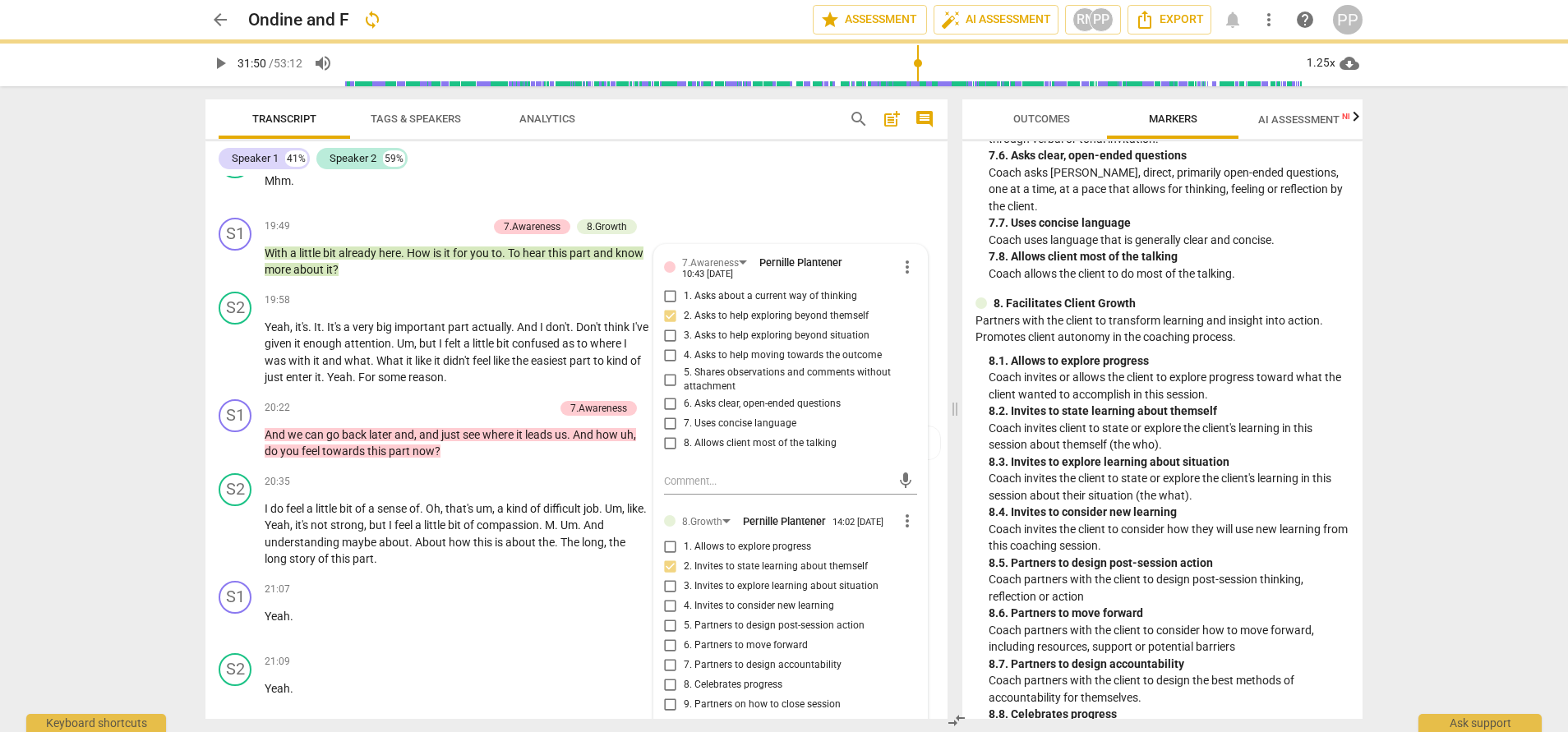
click at [919, 211] on div "S2 play_arrow pause 19:48 + Add competency keyboard_arrow_right Mhm ." at bounding box center [576, 175] width 742 height 72
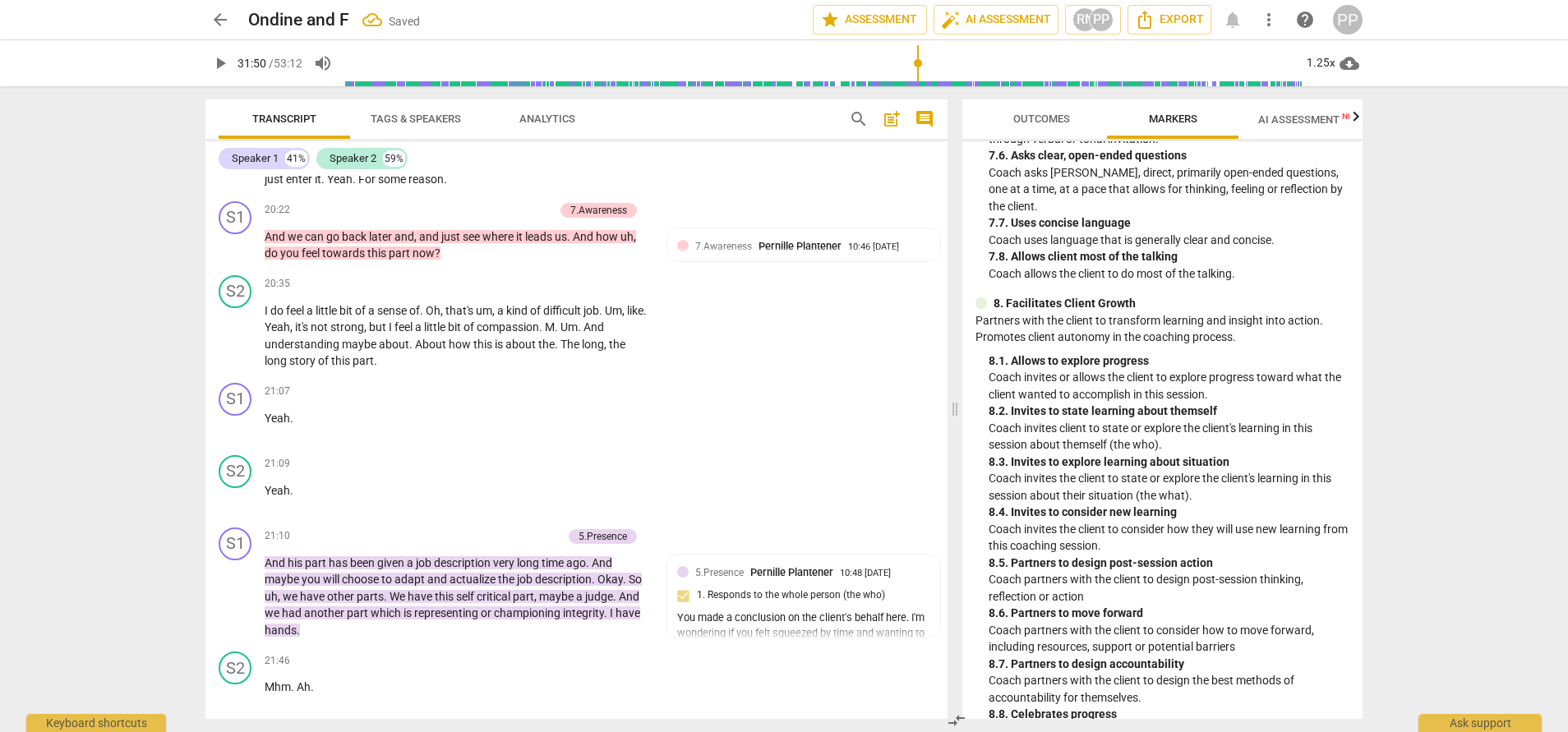
scroll to position [8471, 0]
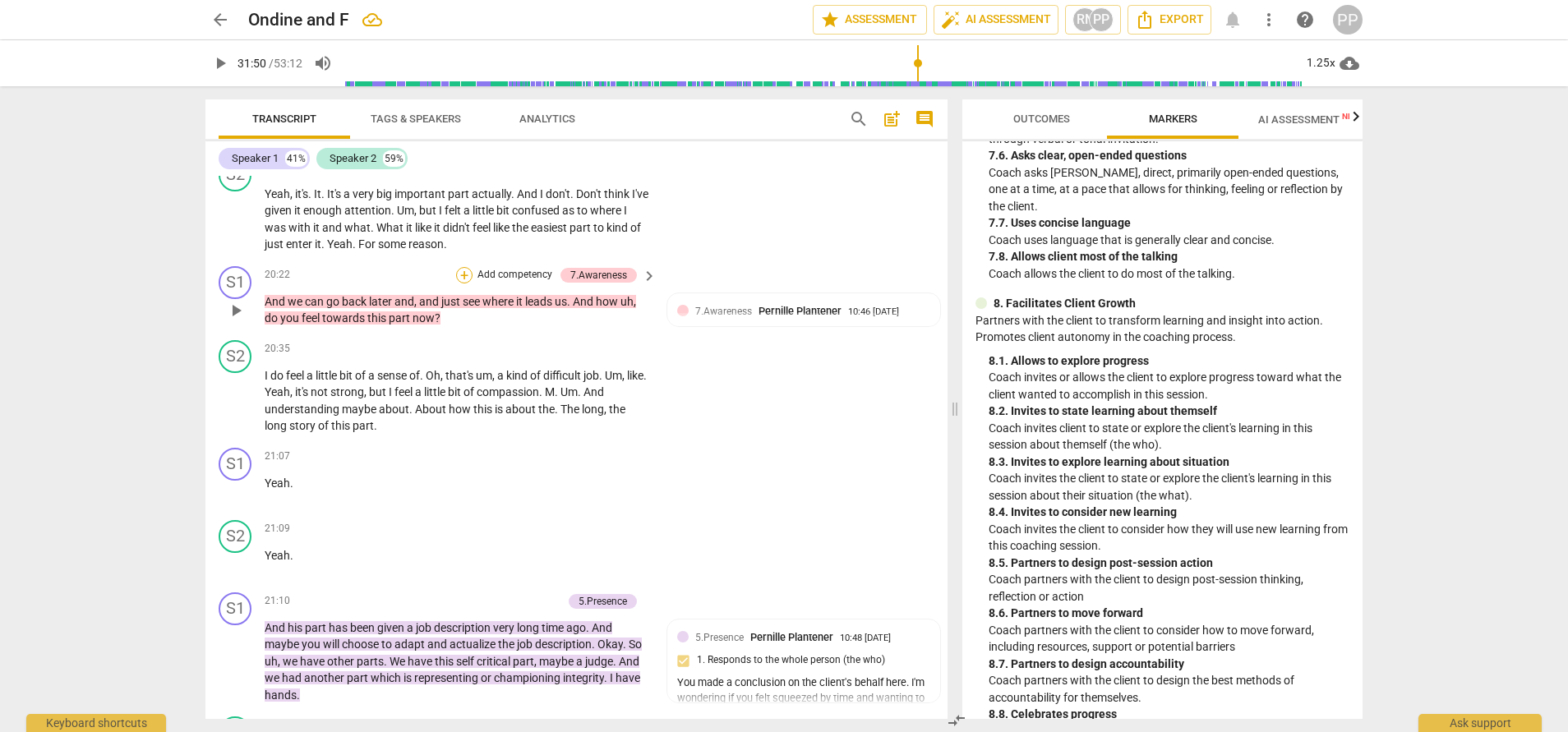
click at [461, 284] on div "+" at bounding box center [464, 275] width 16 height 16
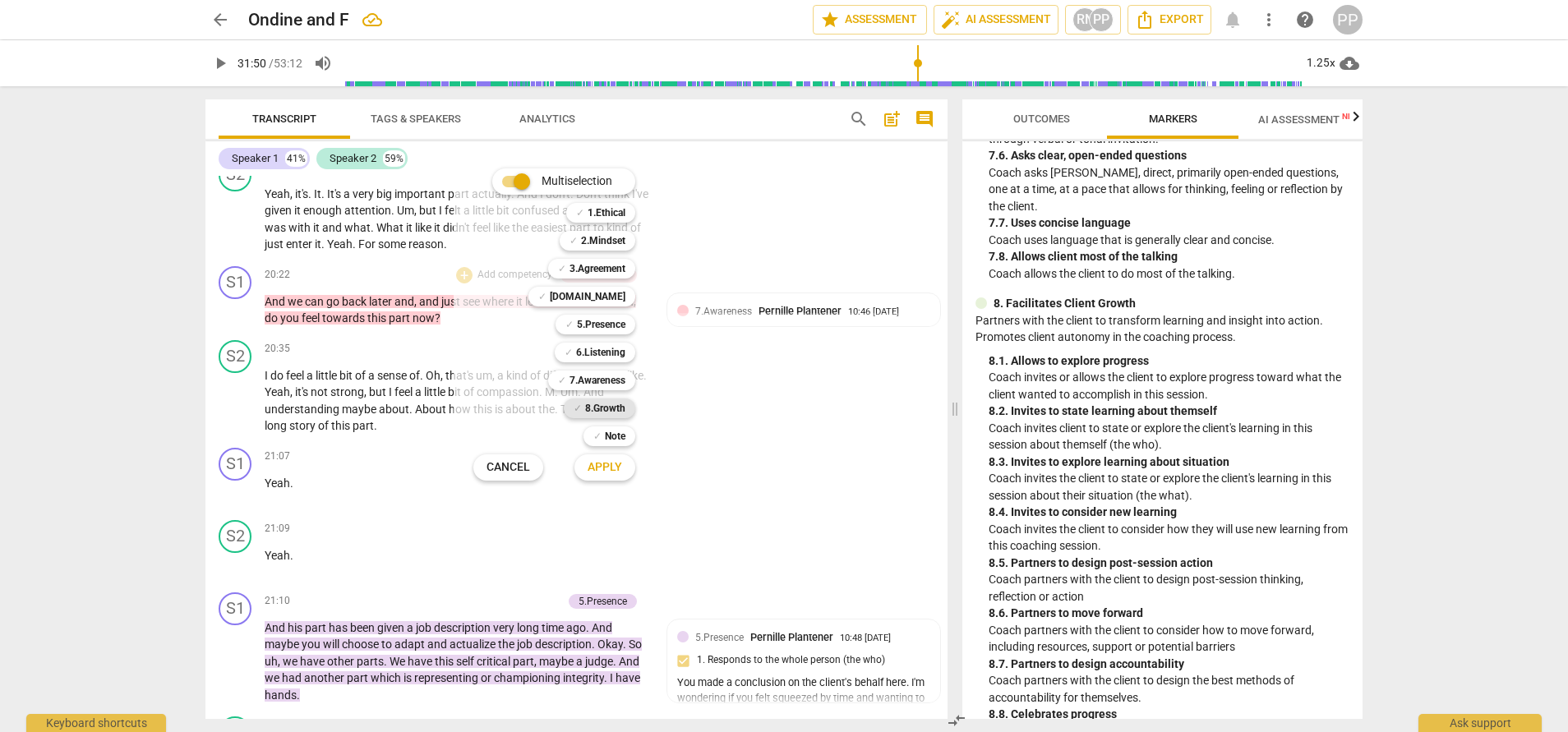
click at [607, 411] on b "8.Growth" at bounding box center [605, 409] width 40 height 20
click at [607, 467] on span "Apply" at bounding box center [605, 467] width 35 height 16
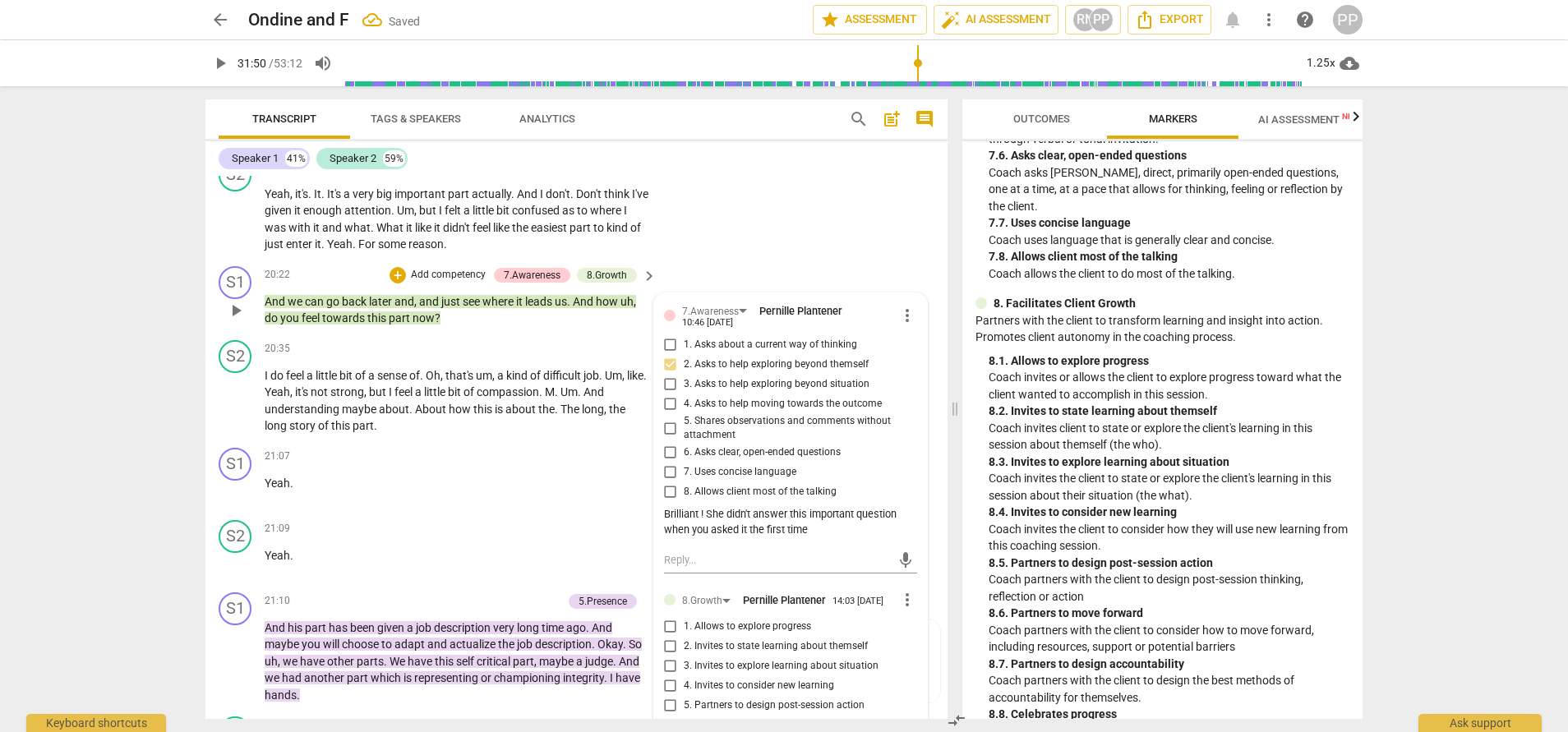
click at [877, 636] on label "1. Allows to explore progress" at bounding box center [784, 626] width 253 height 20
click at [684, 636] on input "1. Allows to explore progress" at bounding box center [671, 626] width 26 height 20
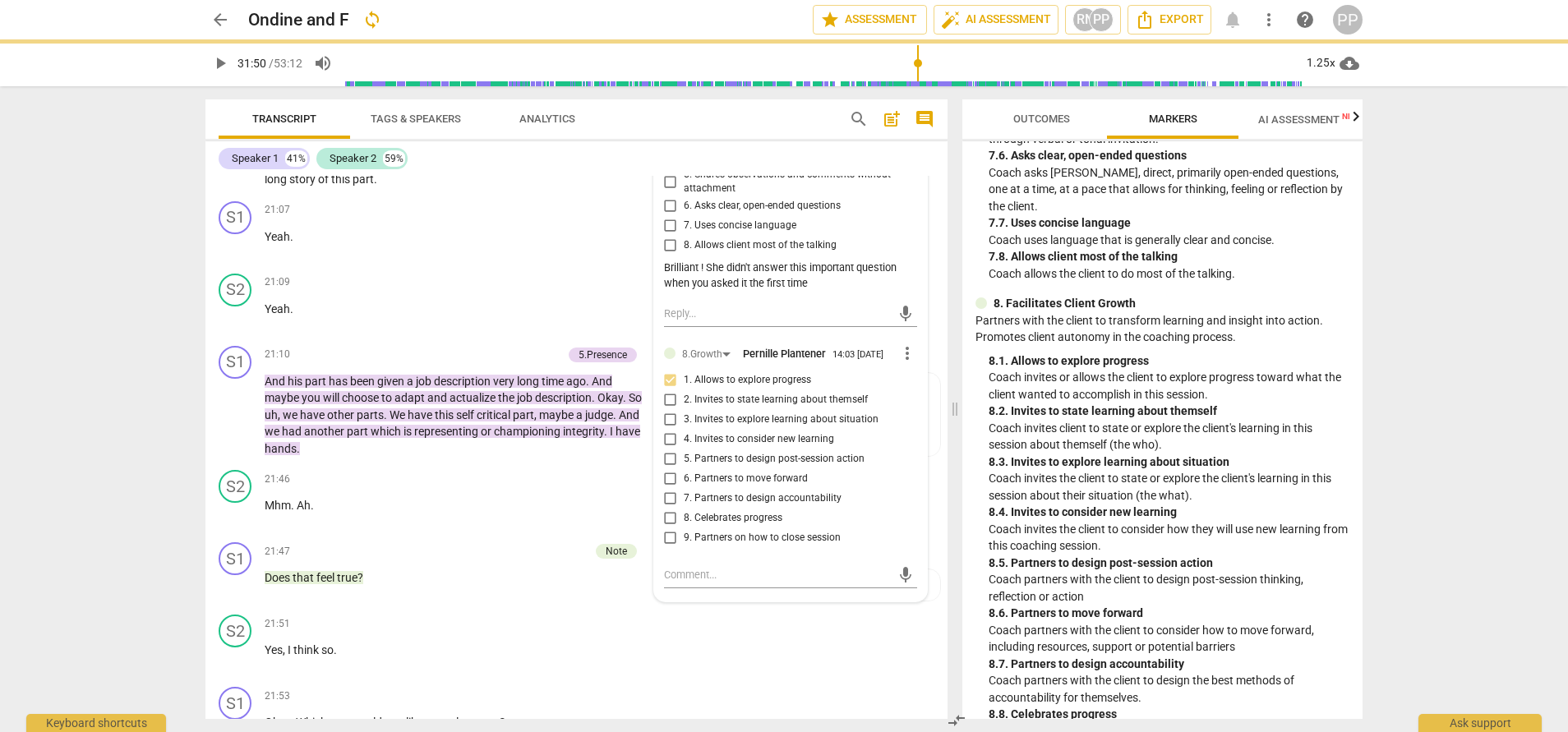
click at [665, 390] on input "1. Allows to explore progress" at bounding box center [671, 380] width 26 height 20
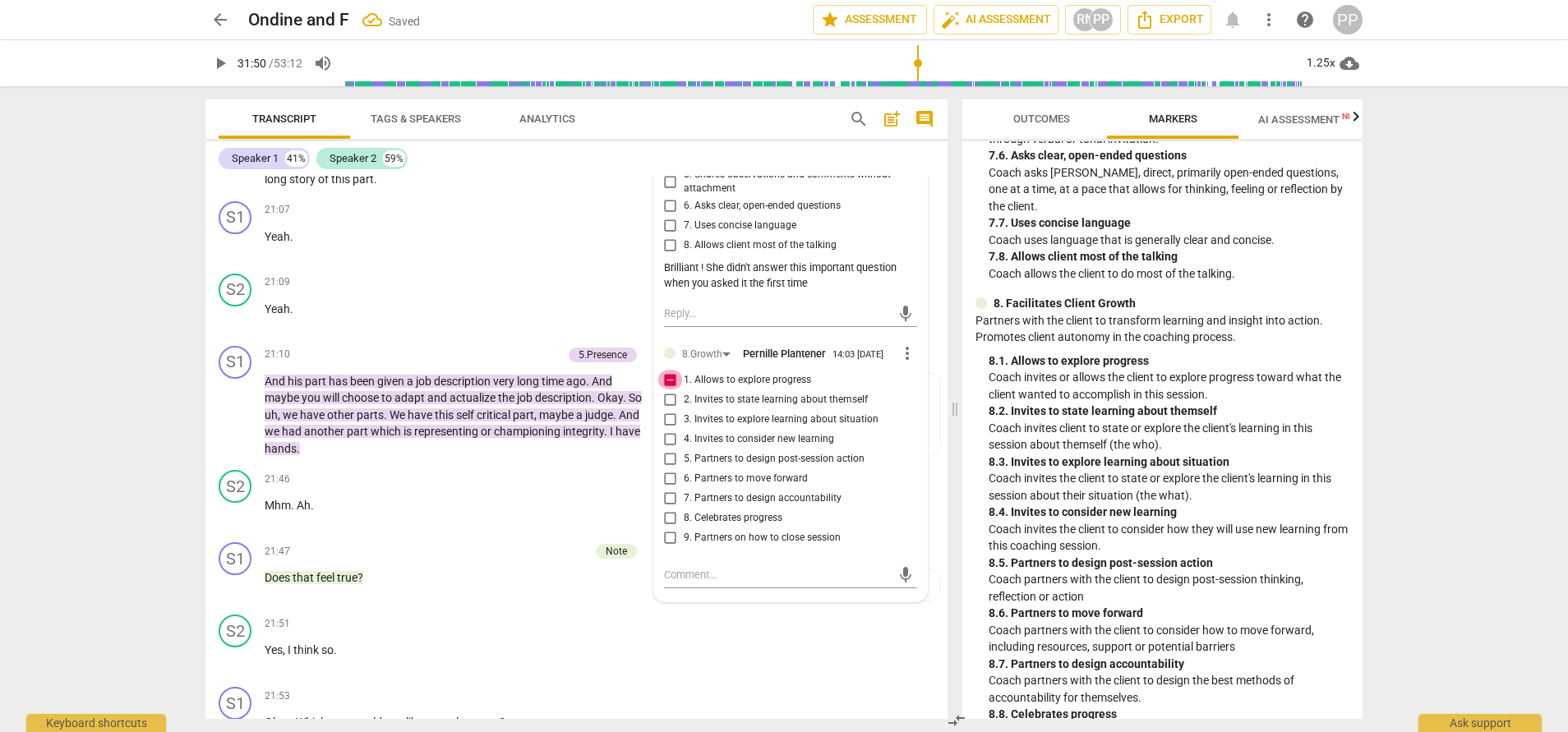
click at [665, 390] on input "1. Allows to explore progress" at bounding box center [671, 380] width 26 height 20
checkbox input "false"
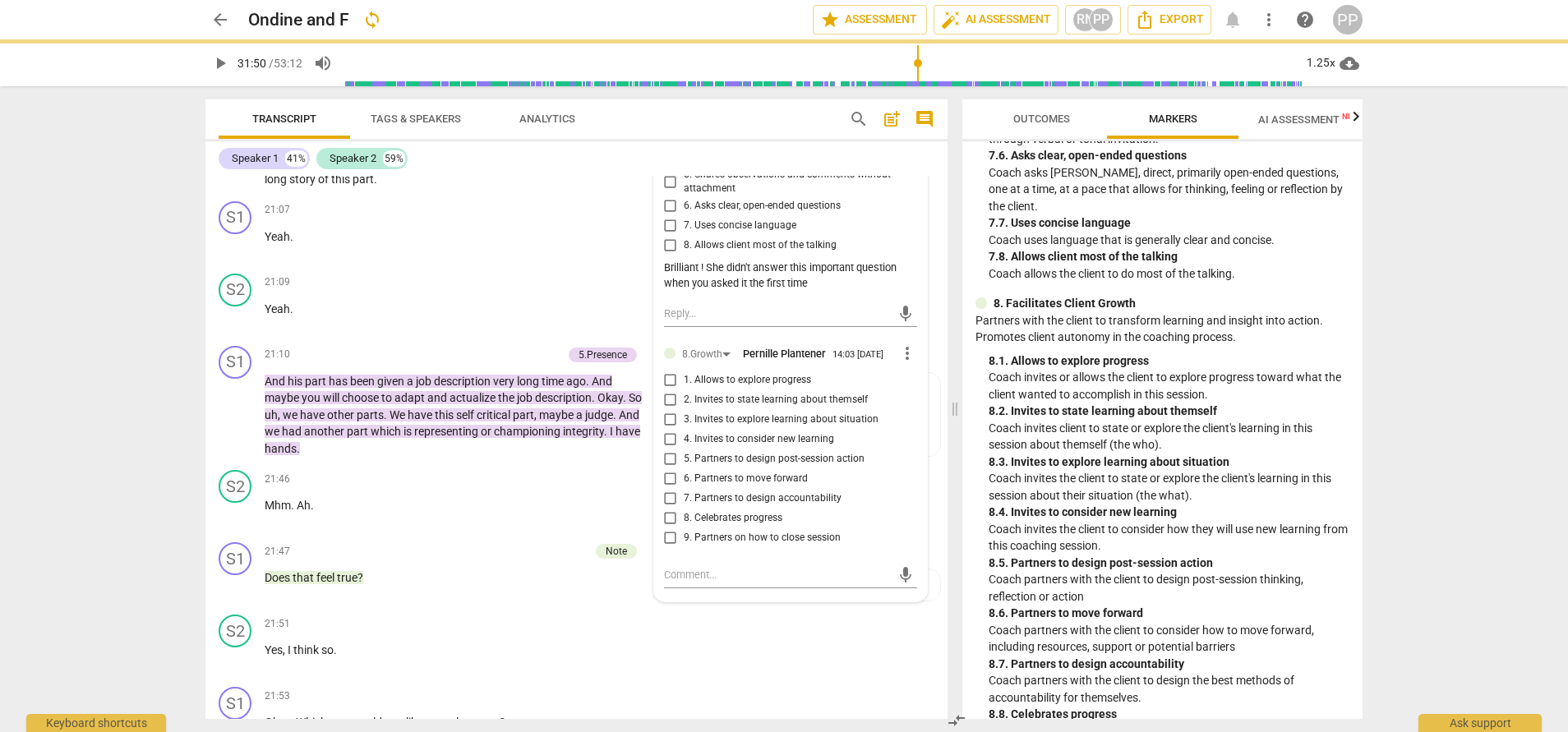
click at [669, 409] on input "2. Invites to state learning about themself" at bounding box center [671, 400] width 26 height 20
checkbox input "true"
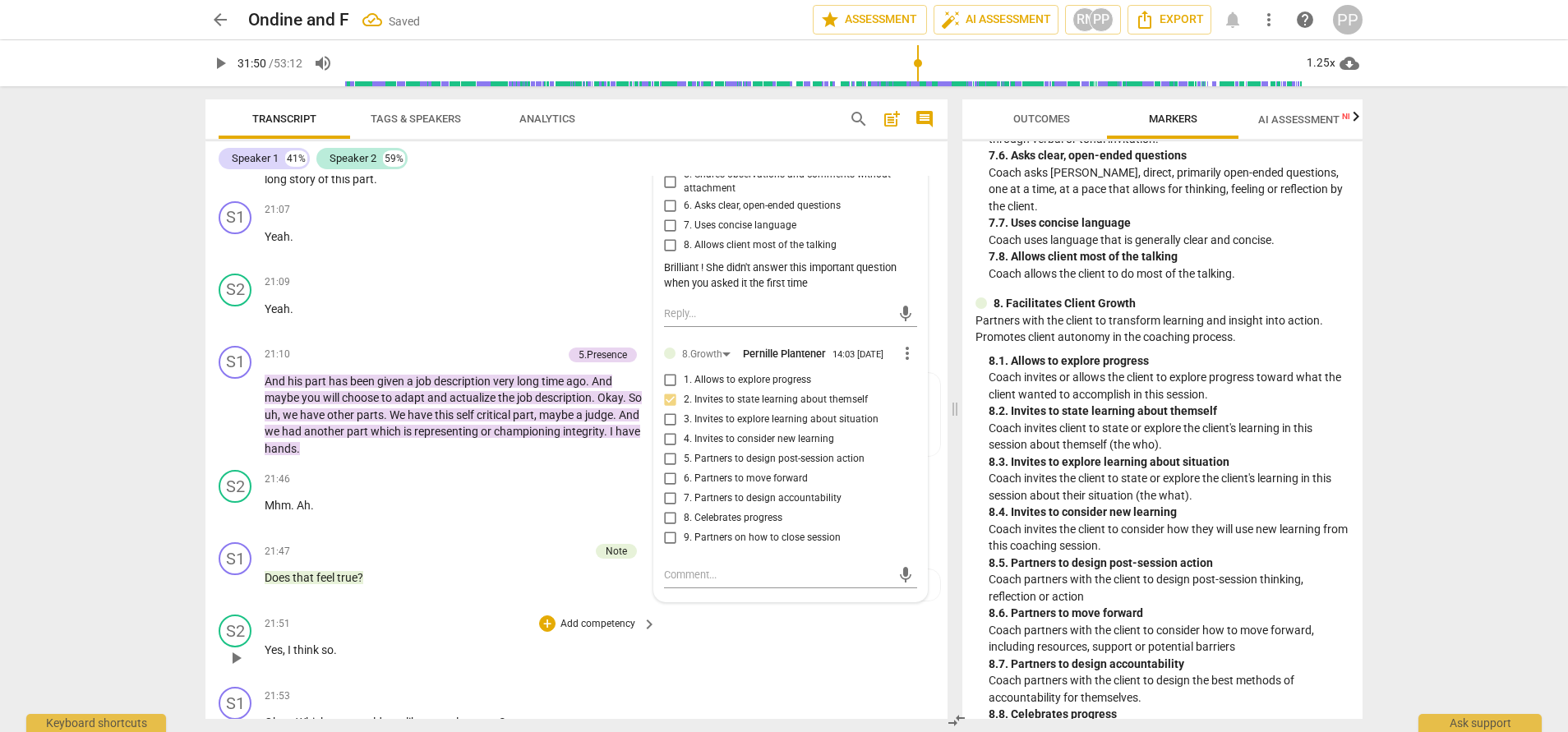
click at [804, 681] on div "S2 play_arrow pause 21:51 + Add competency keyboard_arrow_right Yes , I think s…" at bounding box center [576, 644] width 742 height 72
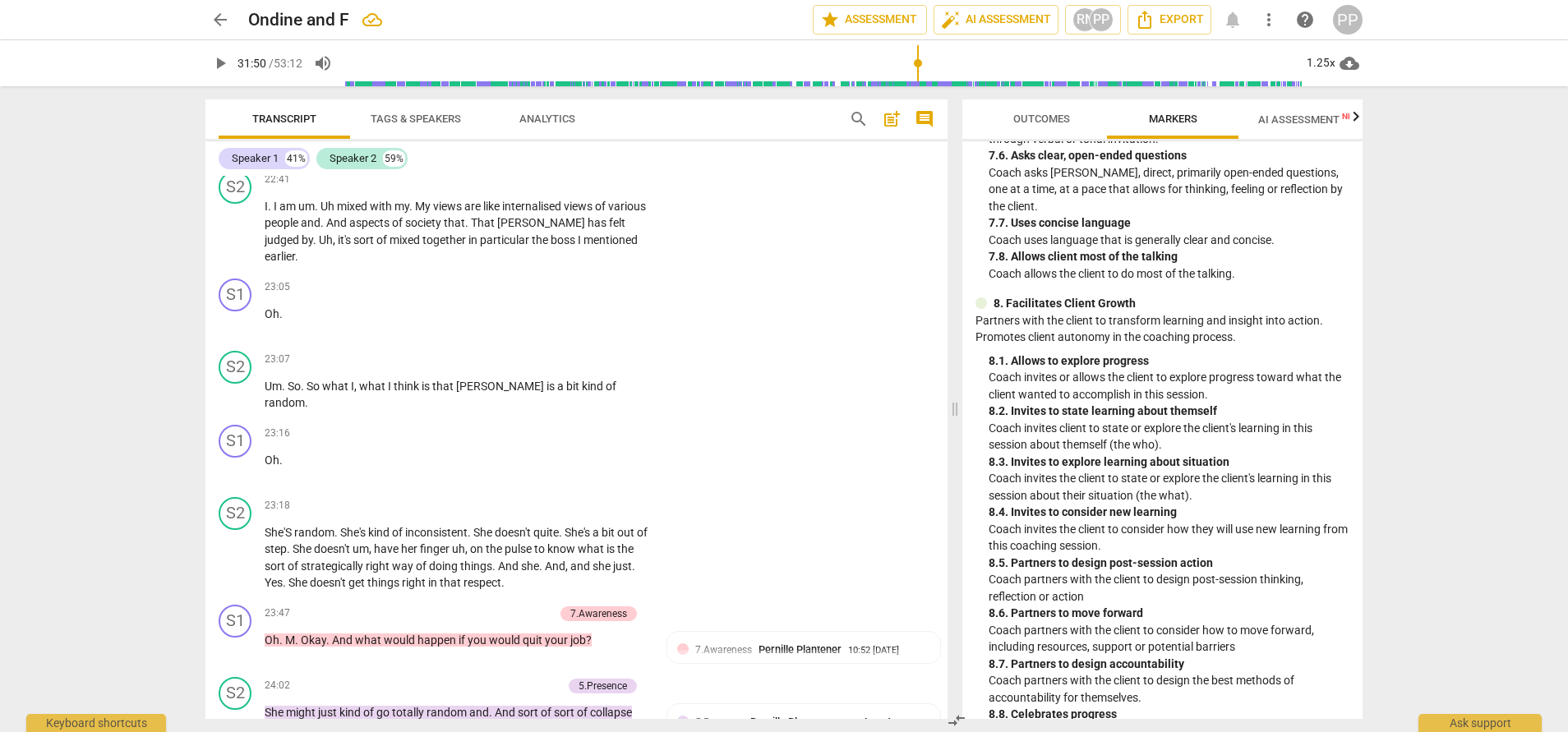
scroll to position [9762, 0]
click at [617, 555] on span "the" at bounding box center [625, 548] width 16 height 13
click at [231, 567] on span "pause" at bounding box center [236, 557] width 20 height 20
click at [944, 425] on div "Transcript Tags & Speakers Analytics search post_add comment Speaker 1 41% Spea…" at bounding box center [573, 409] width 762 height 646
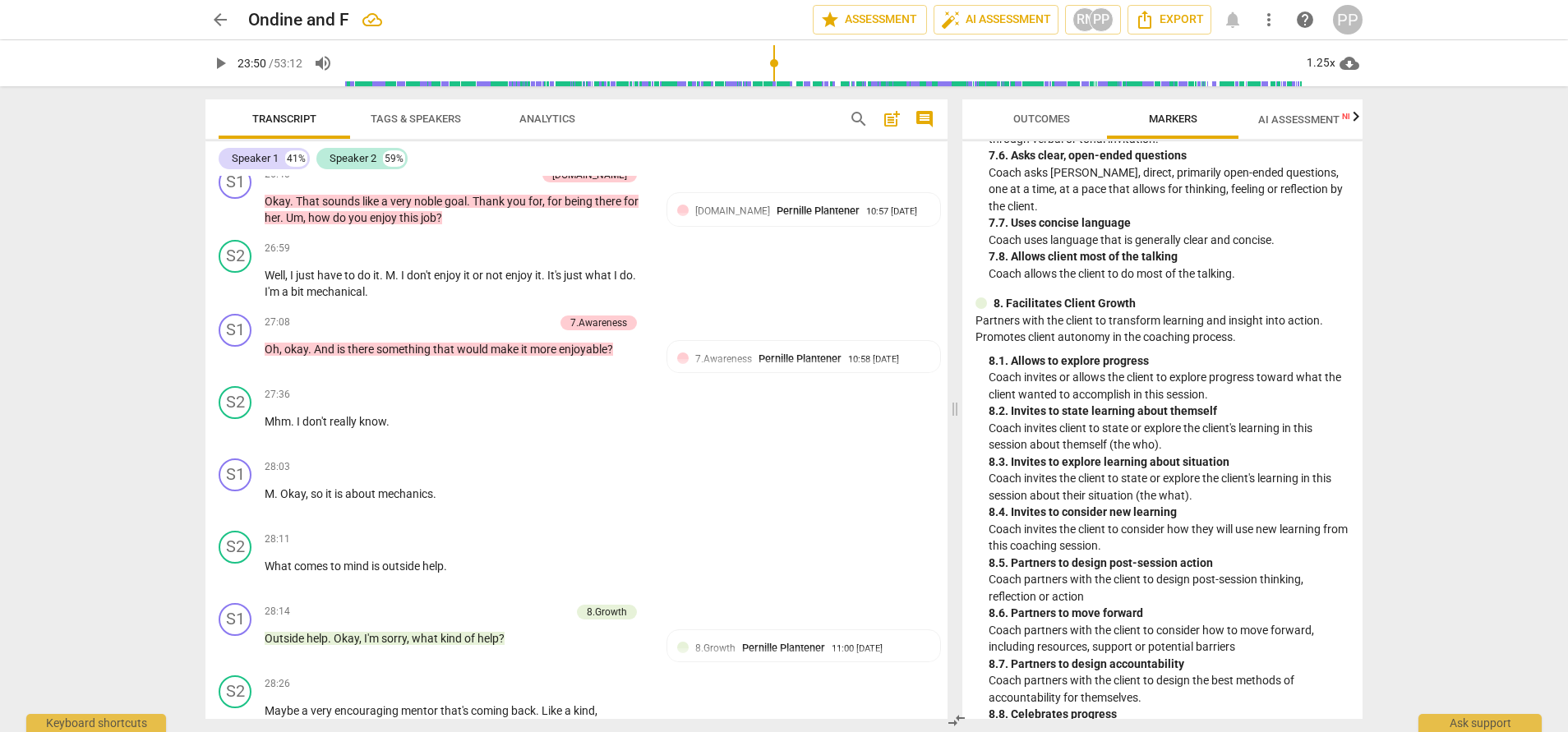
scroll to position [10919, 0]
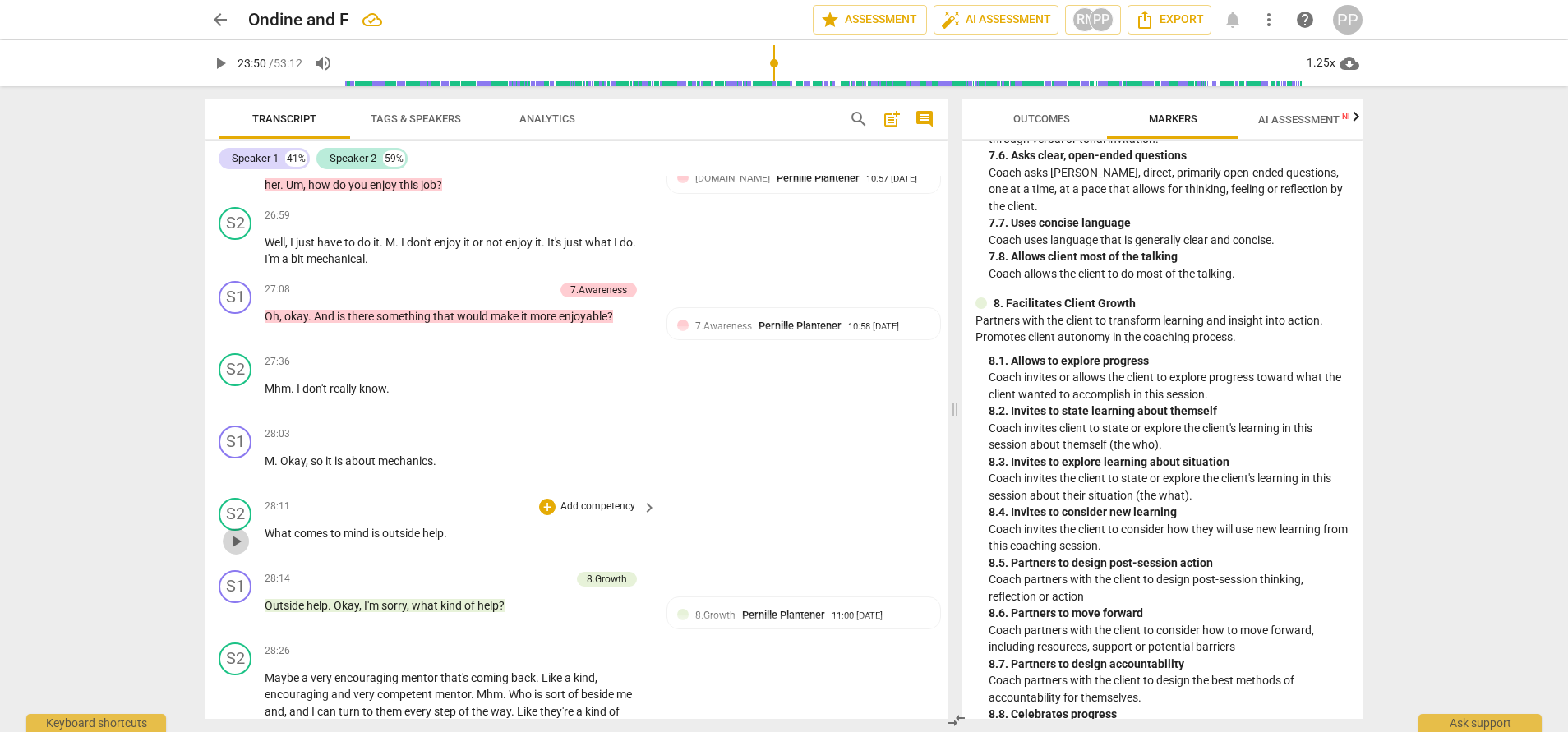
click at [234, 551] on span "play_arrow" at bounding box center [236, 542] width 20 height 20
click at [234, 551] on span "pause" at bounding box center [236, 542] width 20 height 20
type input "1695"
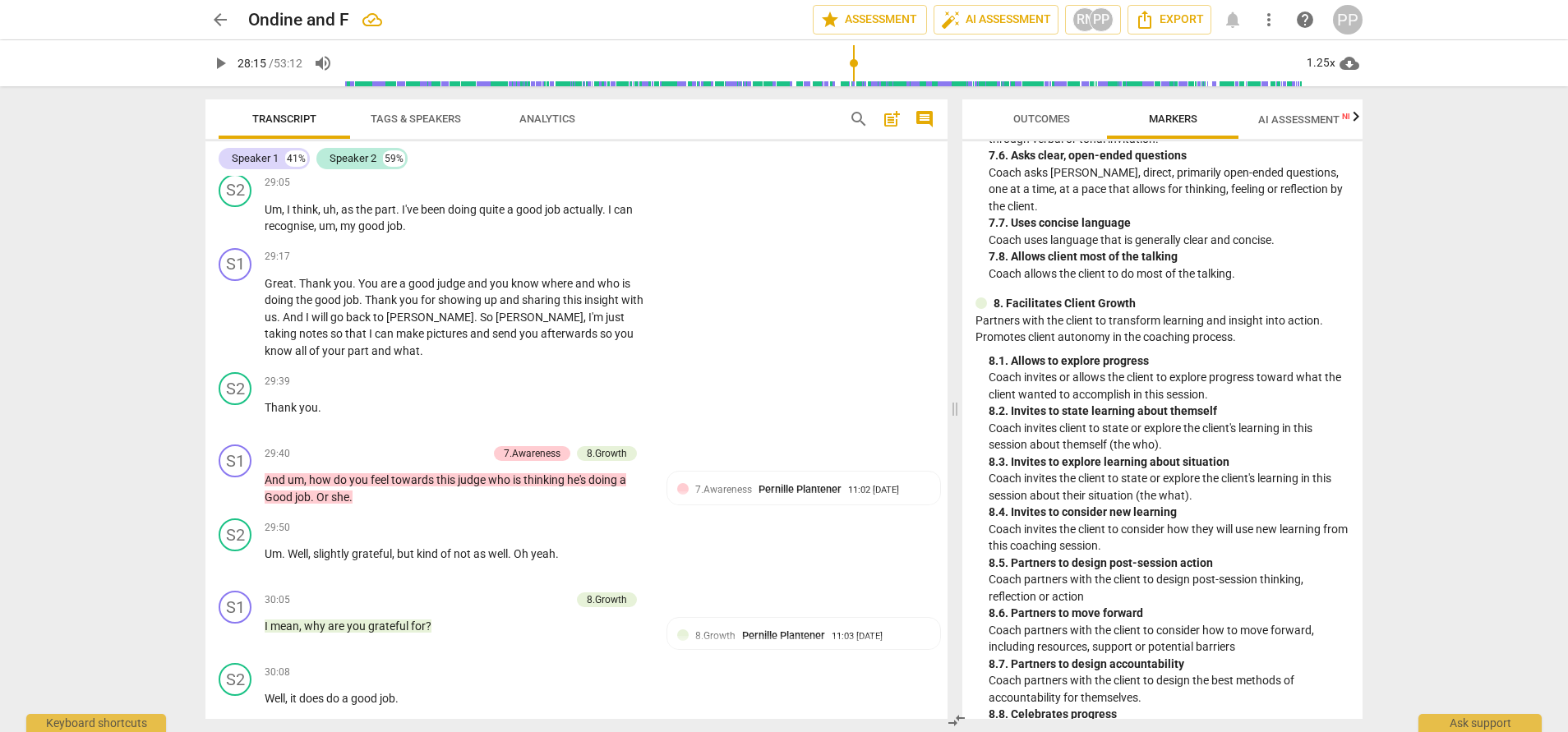
scroll to position [11746, 0]
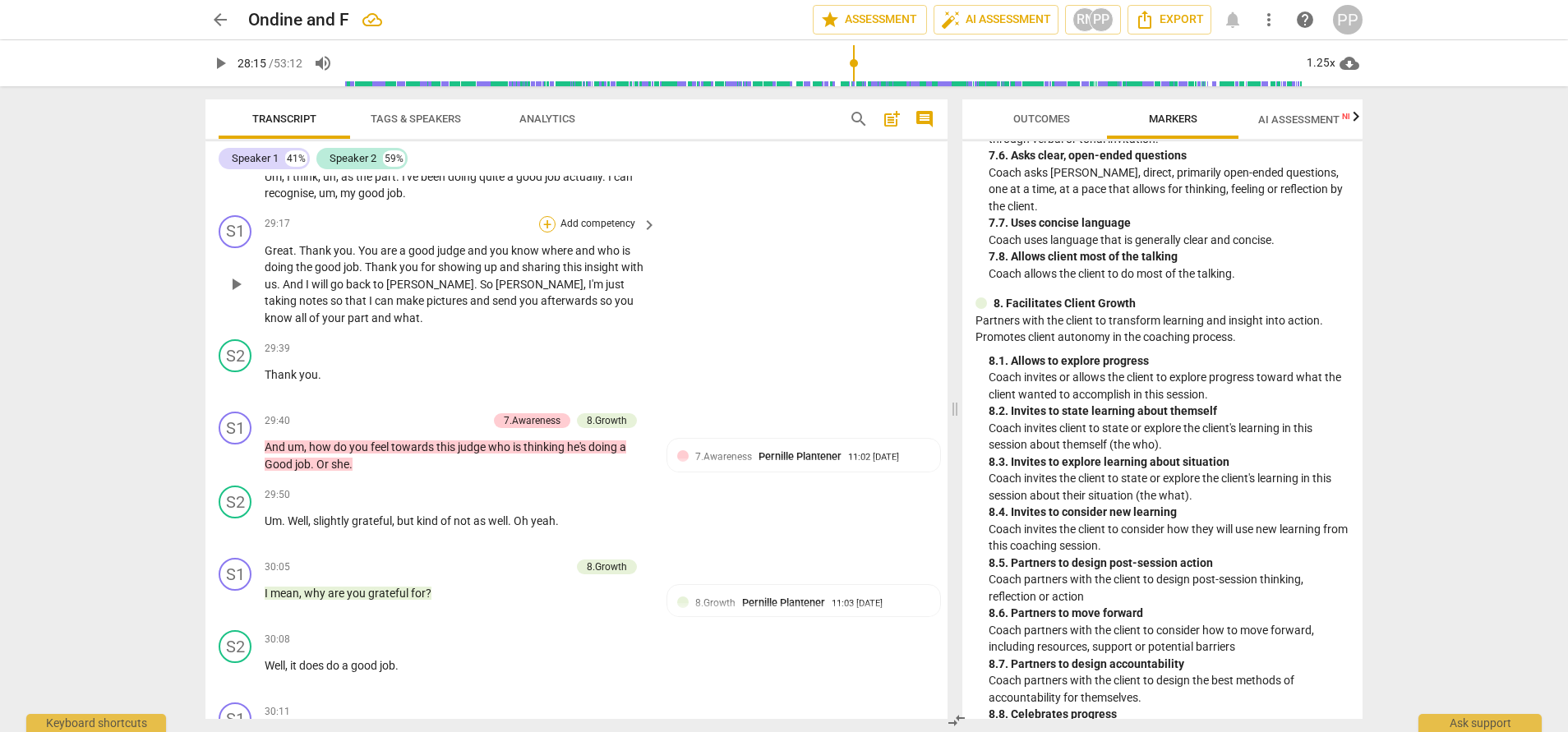
click at [547, 233] on div "+" at bounding box center [547, 224] width 16 height 16
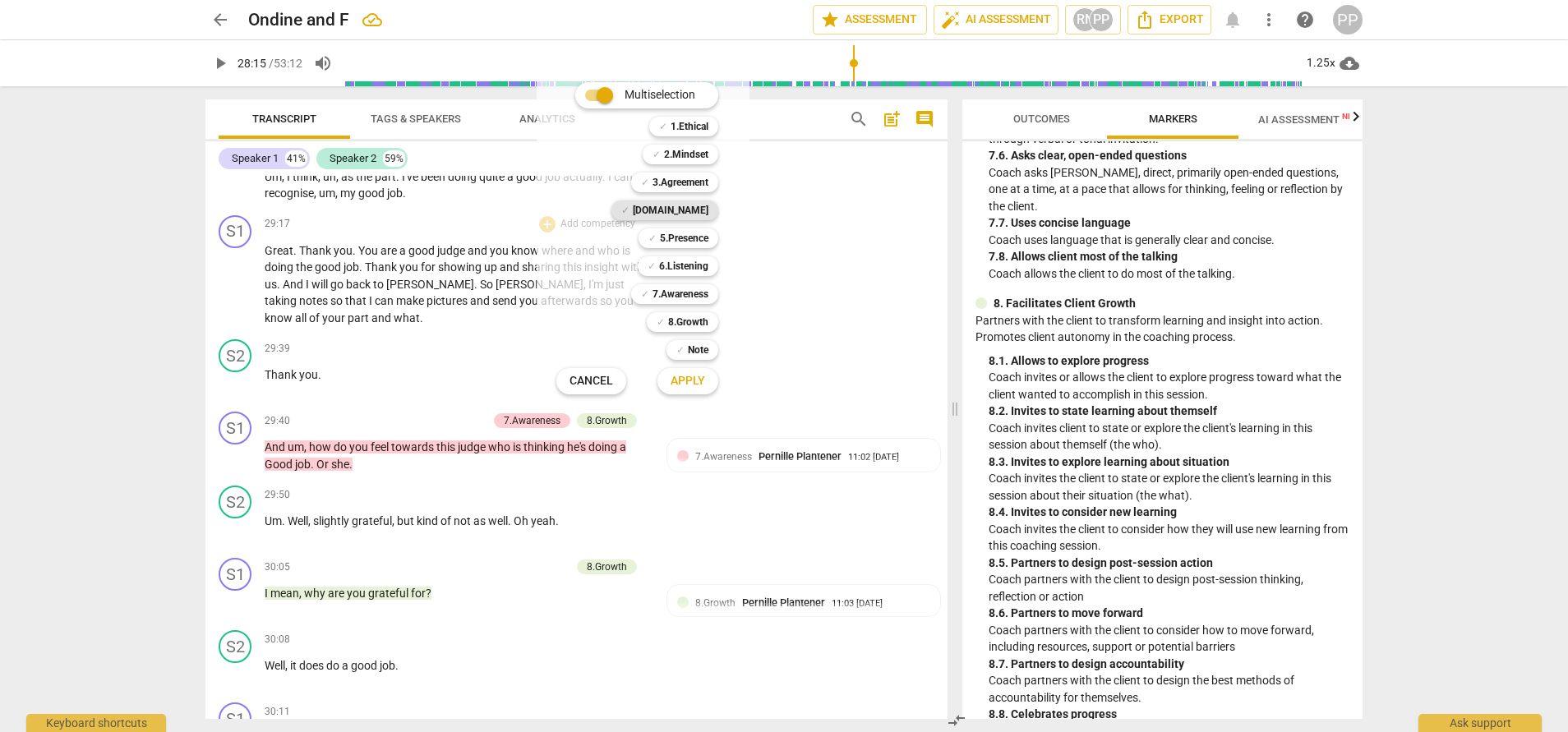
click at [689, 210] on b "[DOMAIN_NAME]" at bounding box center [671, 211] width 76 height 20
click at [691, 380] on span "Apply" at bounding box center [688, 381] width 35 height 16
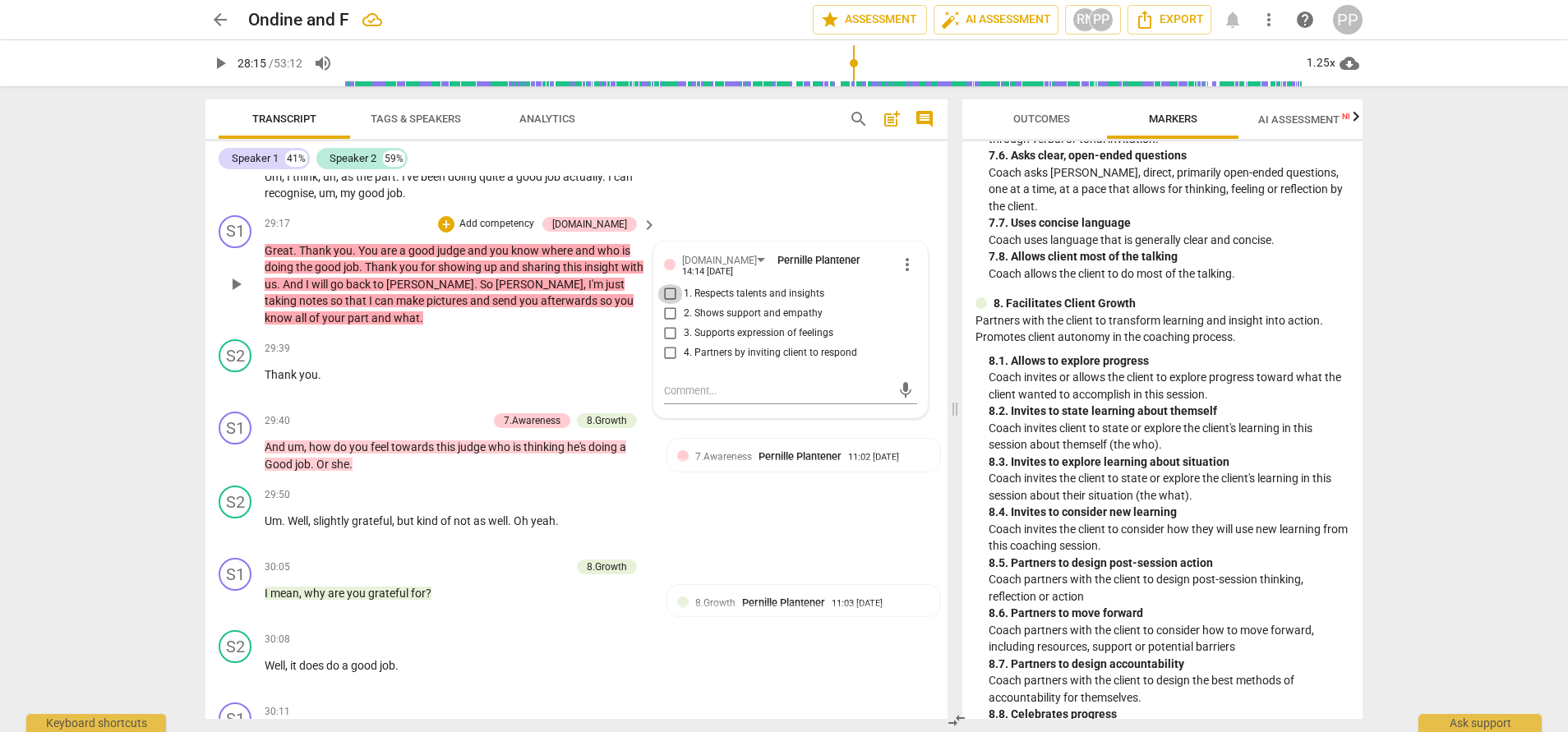
click at [668, 302] on input "1. Respects talents and insights" at bounding box center [671, 294] width 26 height 20
checkbox input "true"
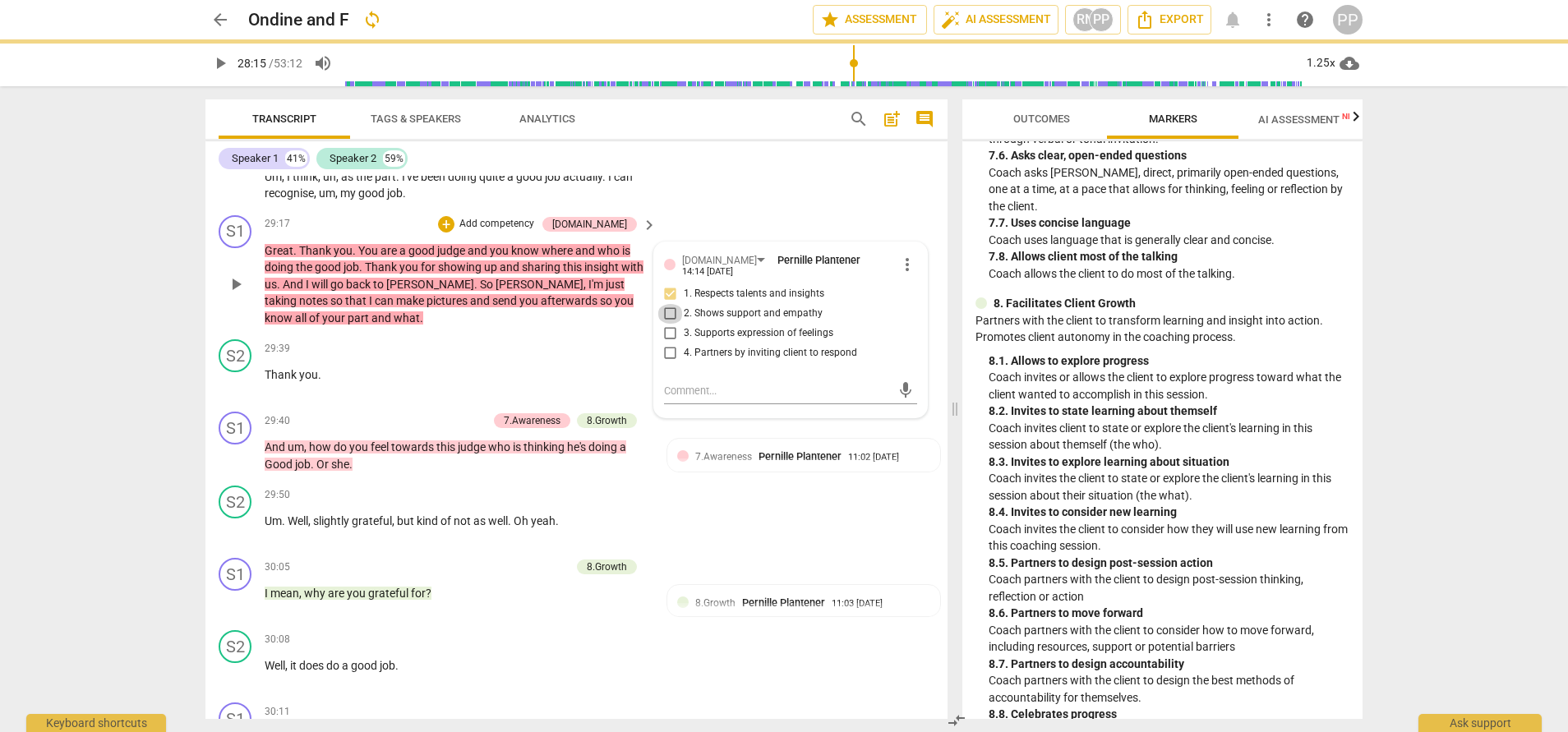
click at [671, 318] on input "2. Shows support and empathy" at bounding box center [671, 314] width 26 height 20
checkbox input "true"
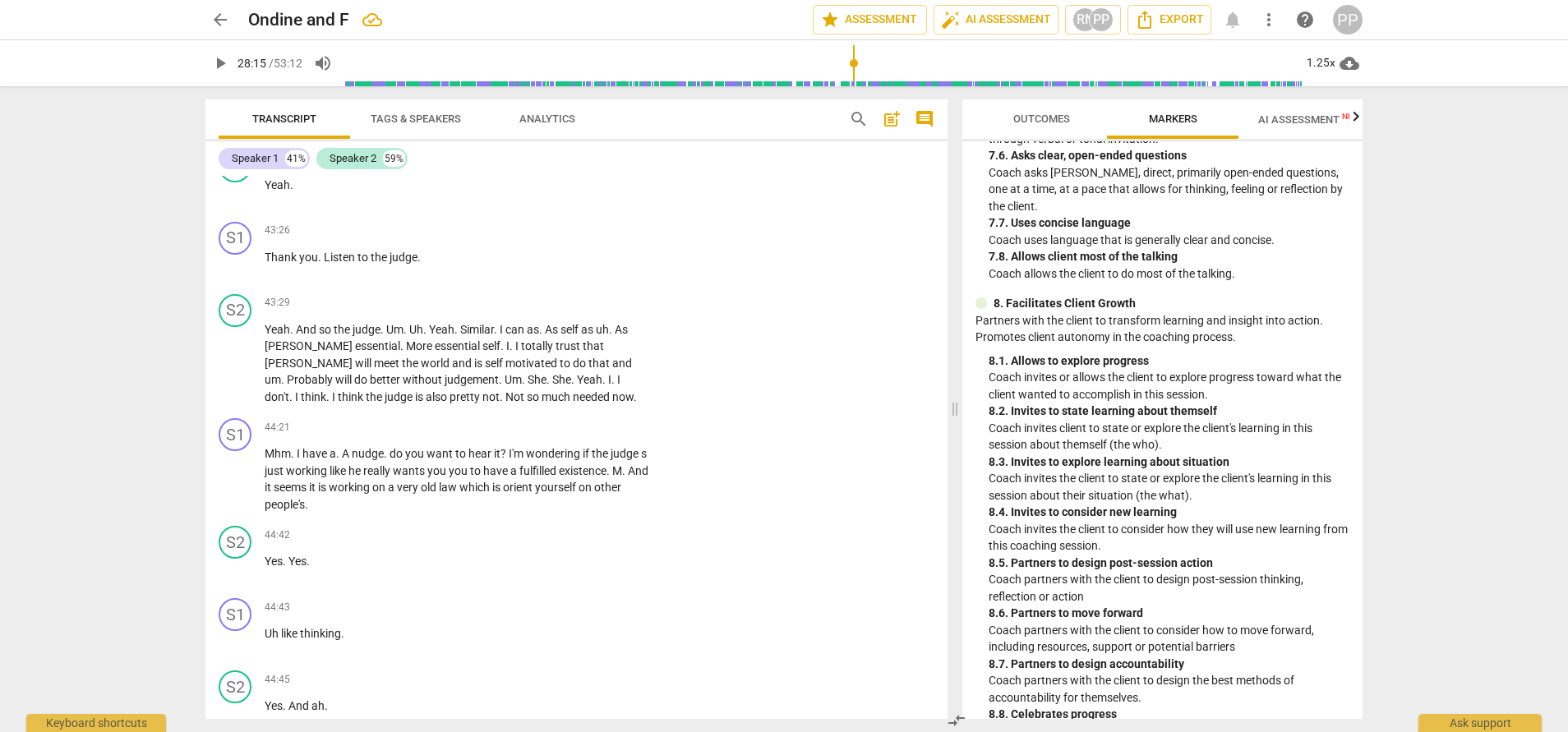
scroll to position [17437, 0]
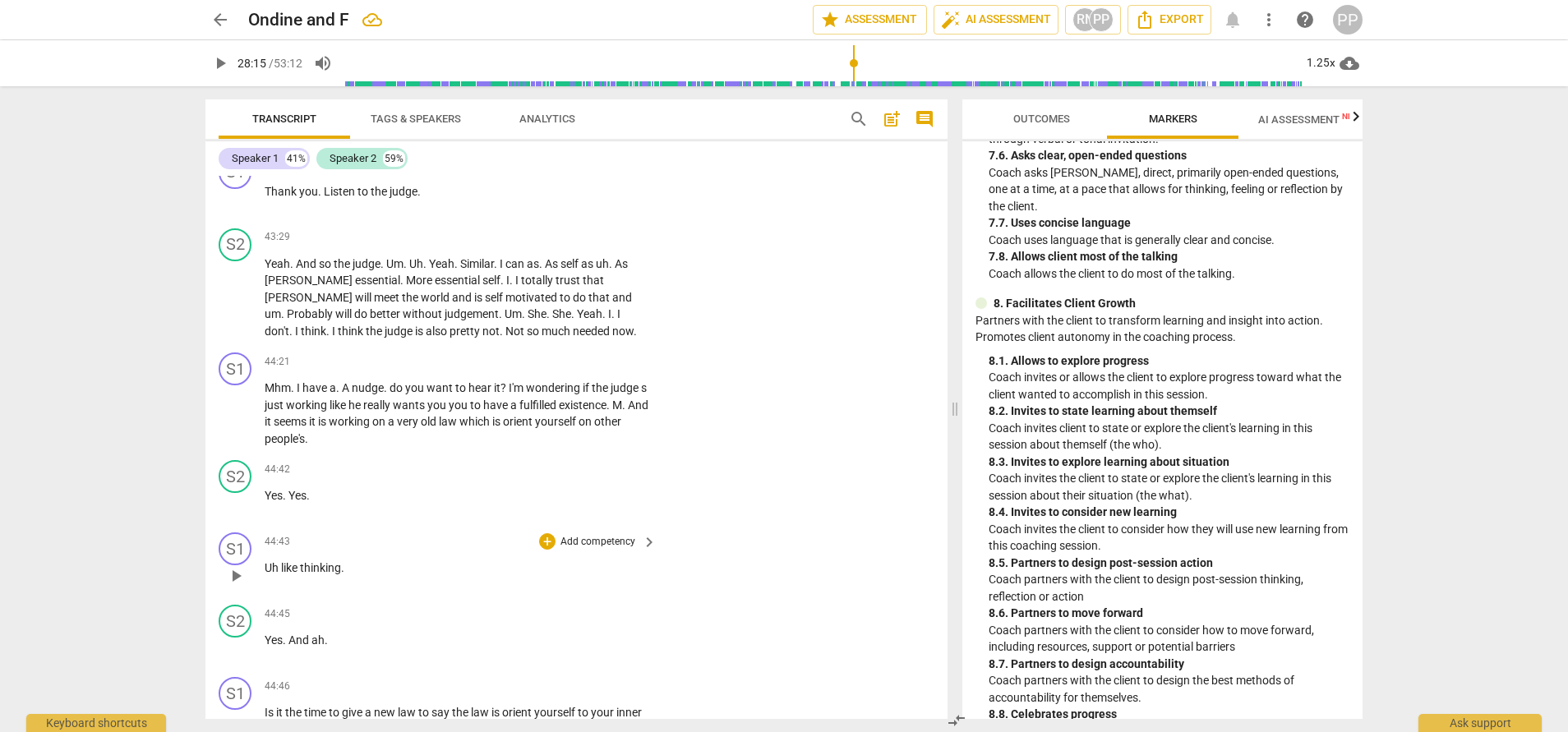
drag, startPoint x: 940, startPoint y: 614, endPoint x: 940, endPoint y: 628, distance: 14.0
click at [940, 598] on div "S1 play_arrow pause 44:43 + Add competency keyboard_arrow_right Uh like thinkin…" at bounding box center [576, 562] width 742 height 72
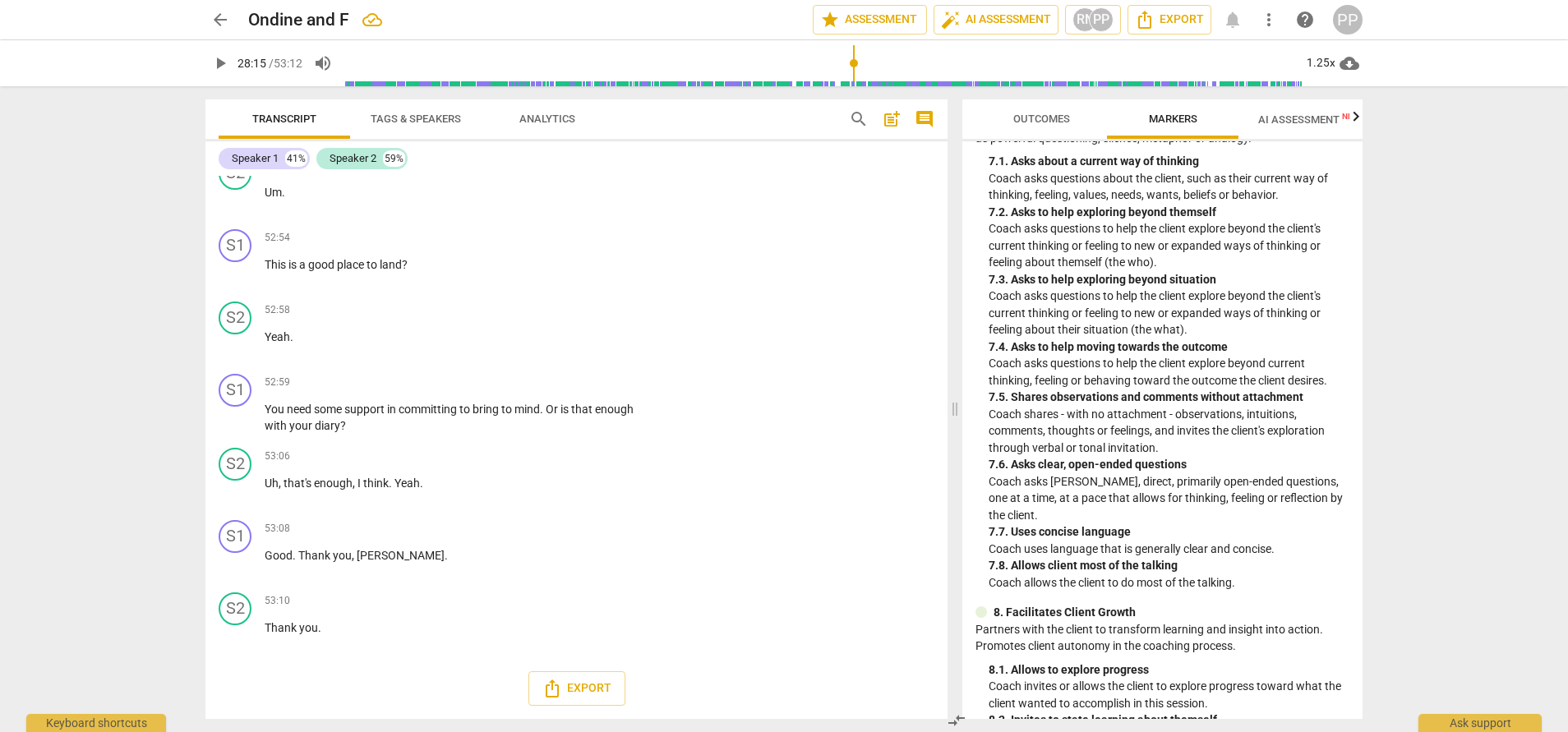
scroll to position [1593, 0]
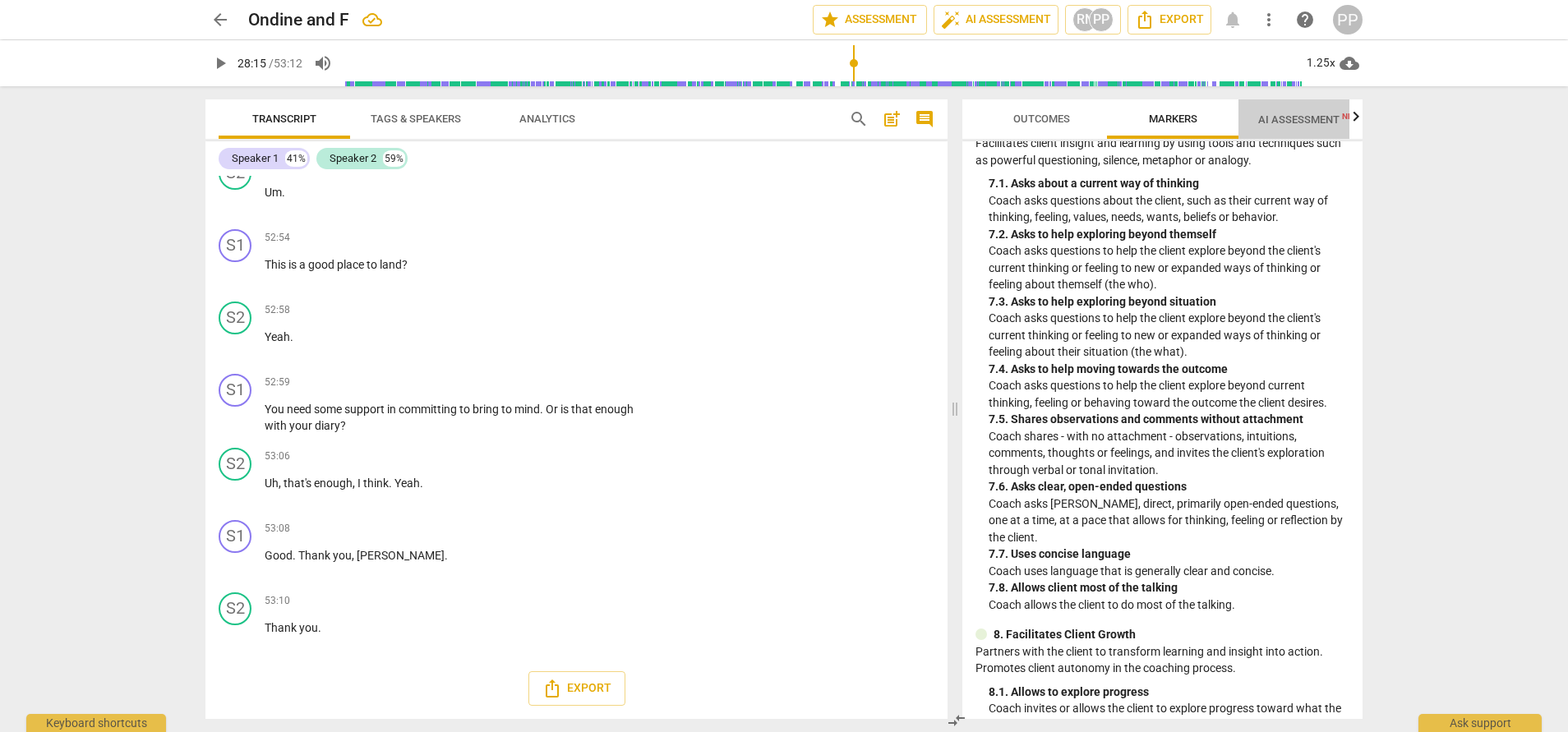
click at [1294, 116] on span "AI Assessment New" at bounding box center [1309, 119] width 102 height 12
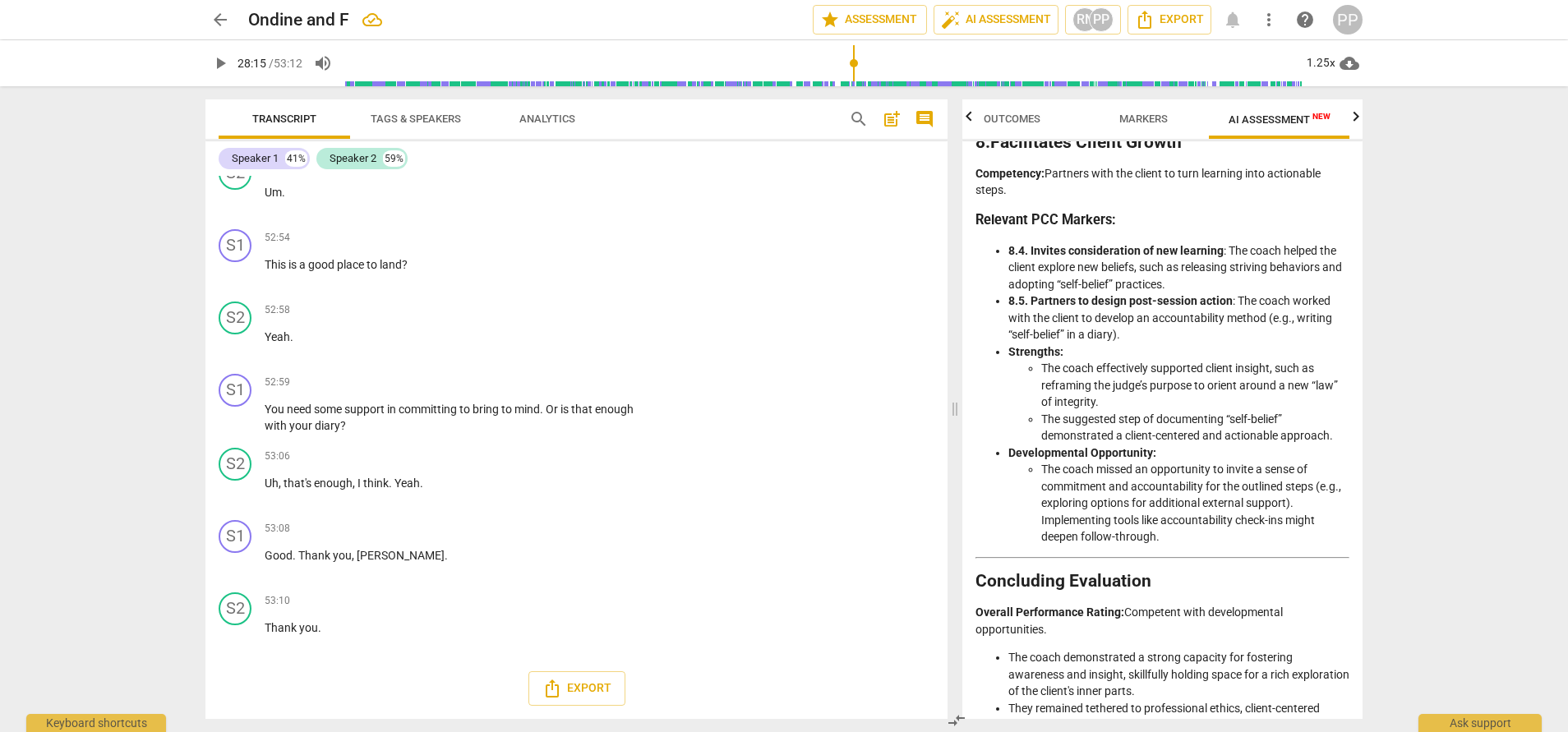
scroll to position [3730, 0]
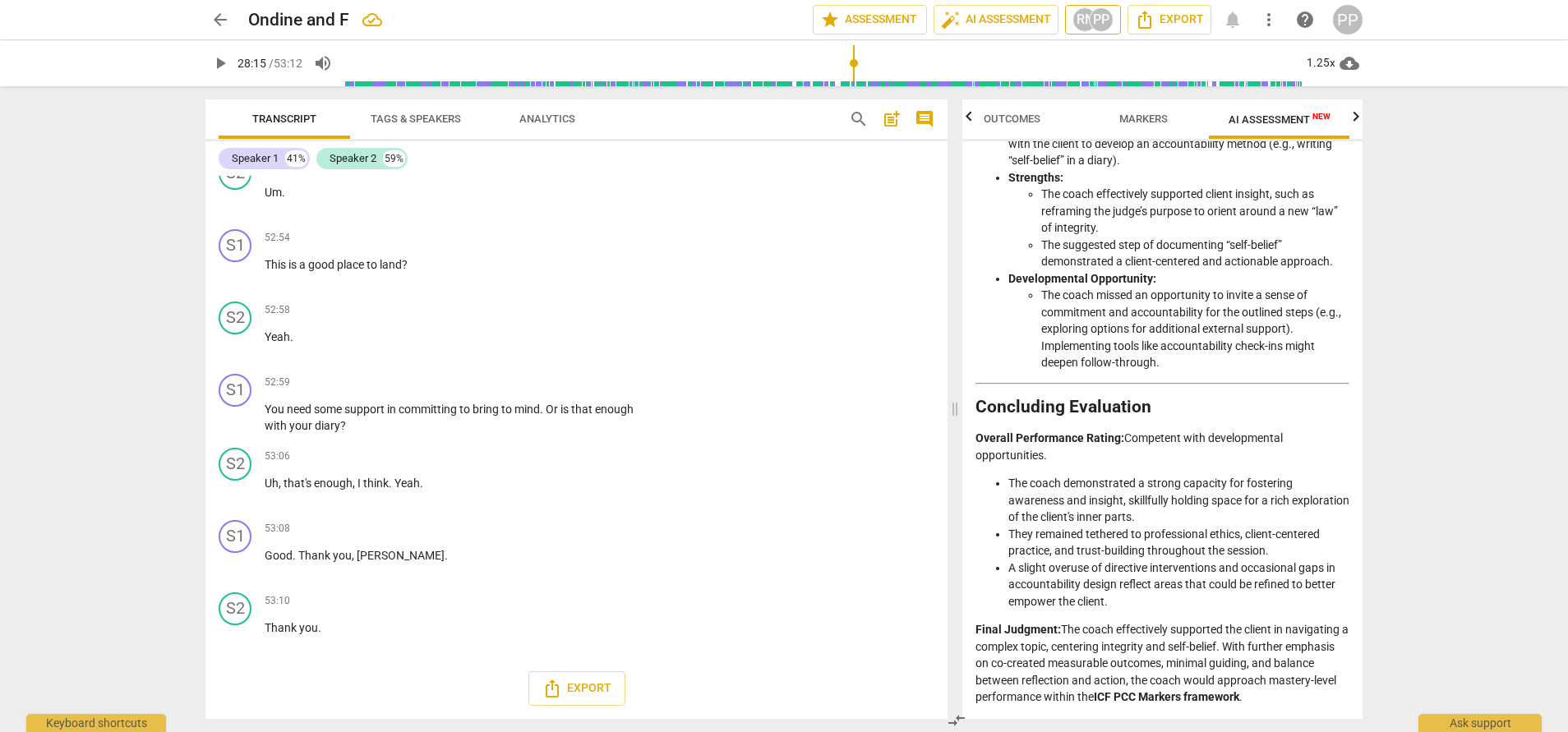
type input "1695"
